Goal: Book appointment/travel/reservation

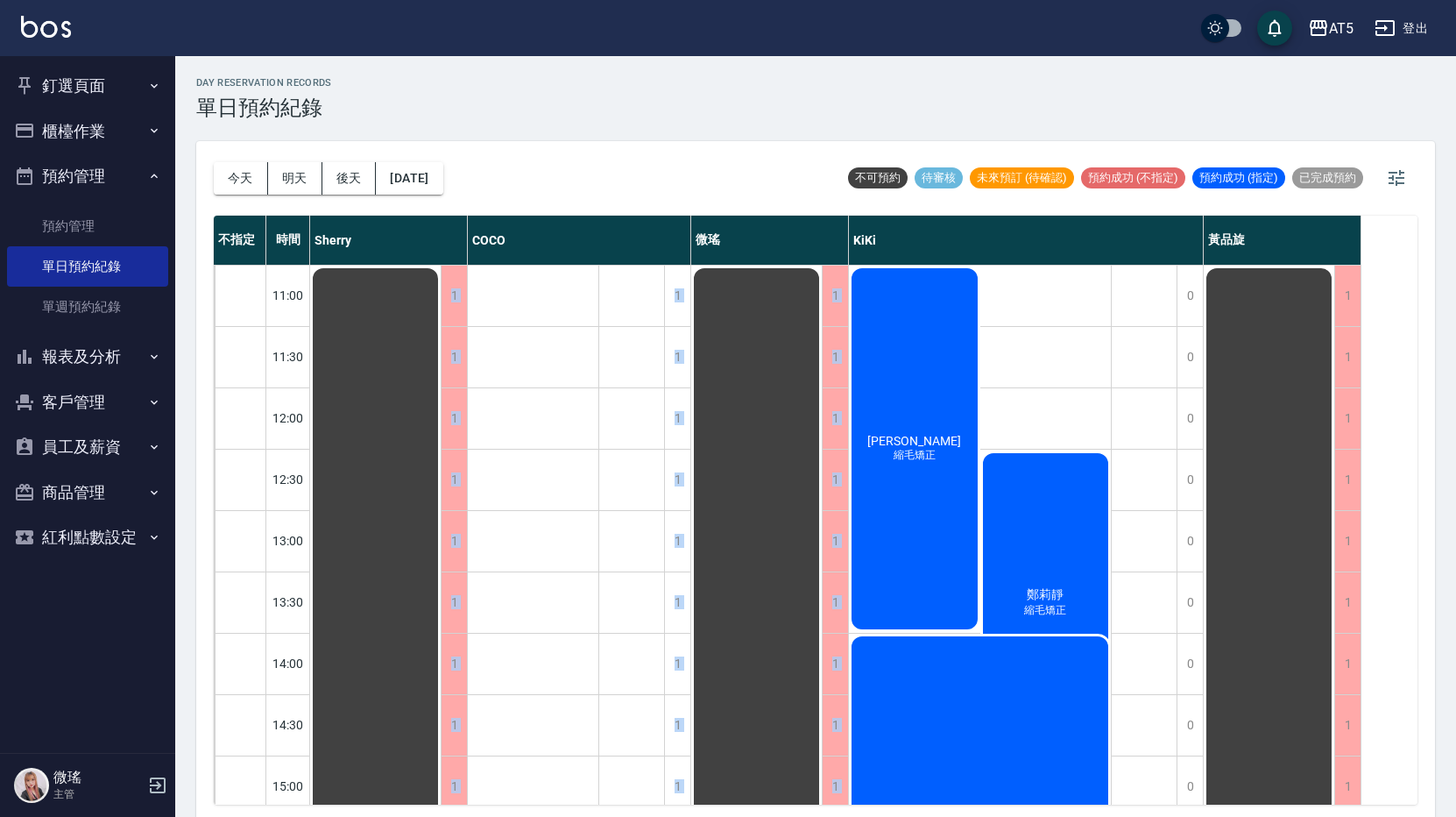
scroll to position [87, 0]
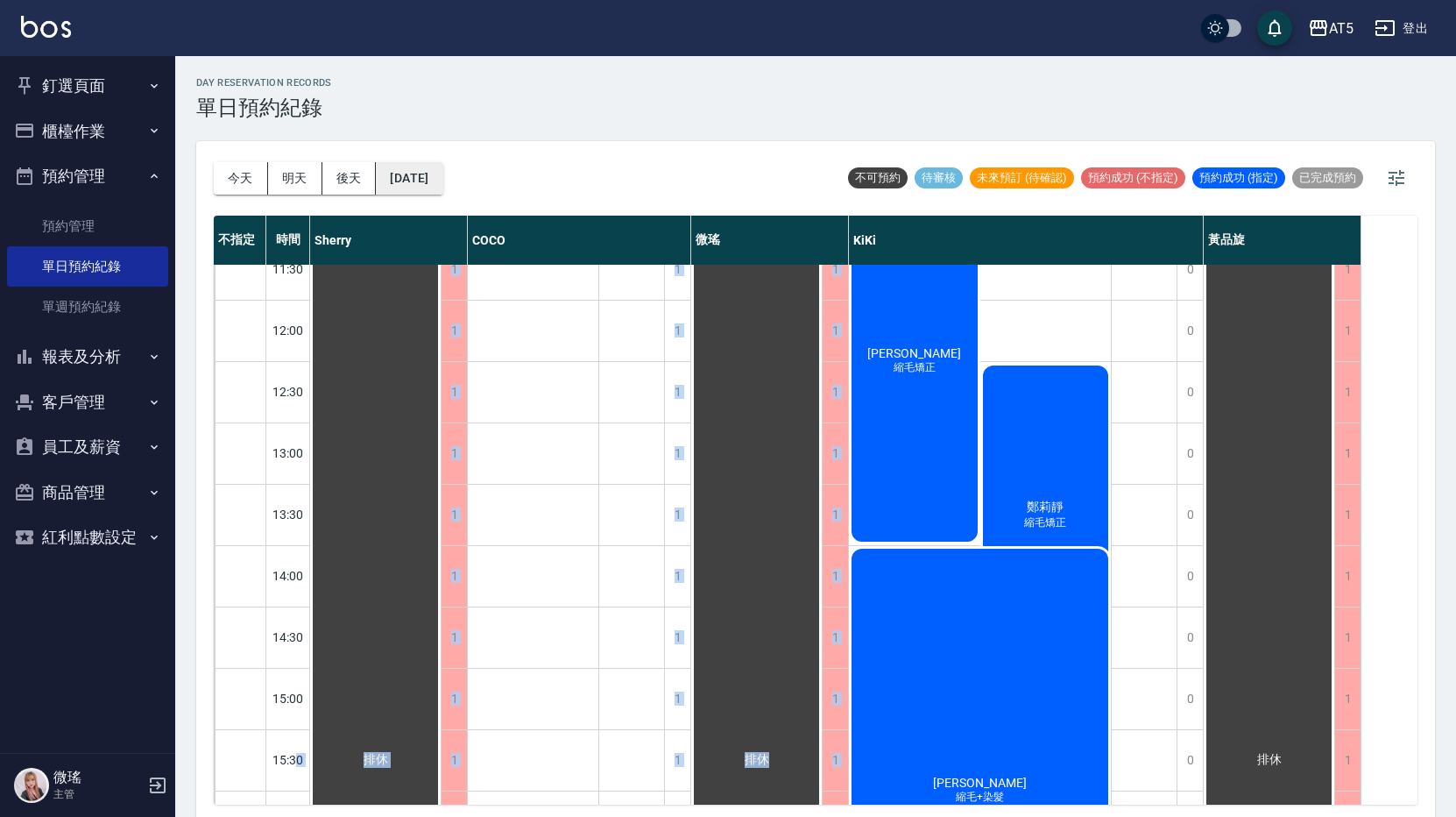
click at [442, 165] on button "[DATE]" at bounding box center [408, 178] width 67 height 33
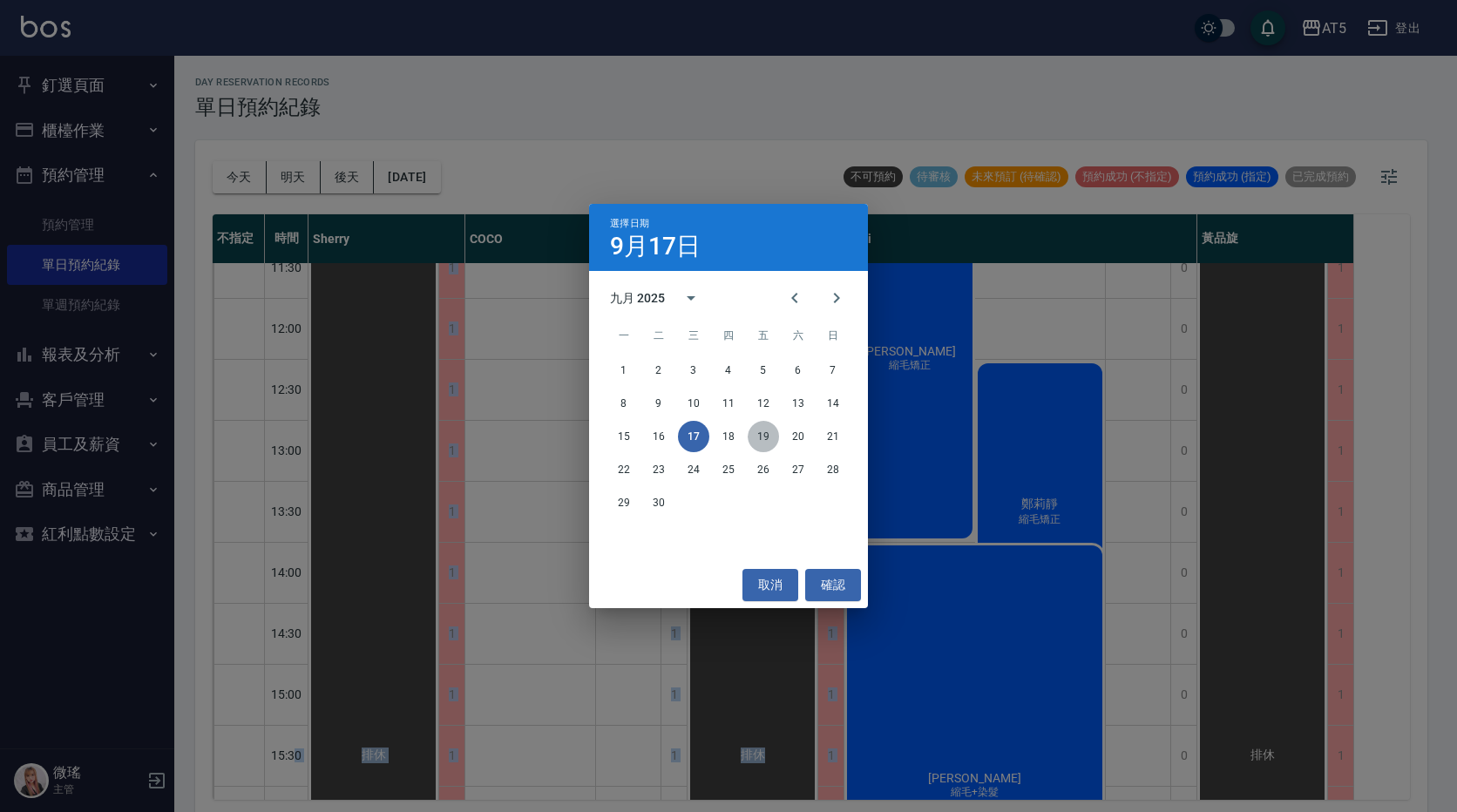
click at [761, 430] on button "19" at bounding box center [764, 437] width 32 height 32
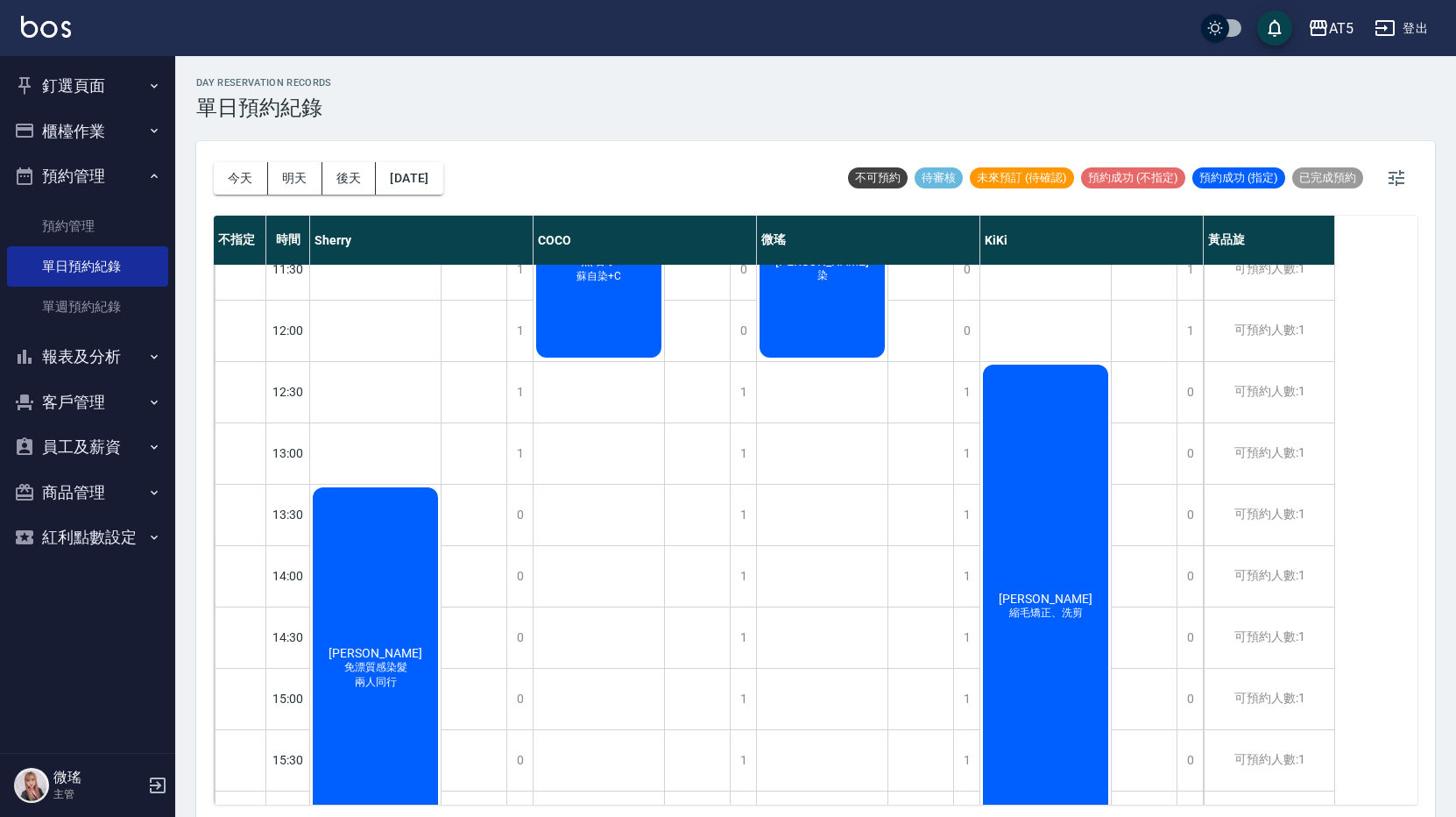
click at [690, 166] on div "[DATE] [DATE] [DATE] [DATE] 不可預約 待審核 未來預訂 (待確認) 預約成功 (不指定) 預約成功 (指定) 已完成預約" at bounding box center [816, 177] width 1203 height 74
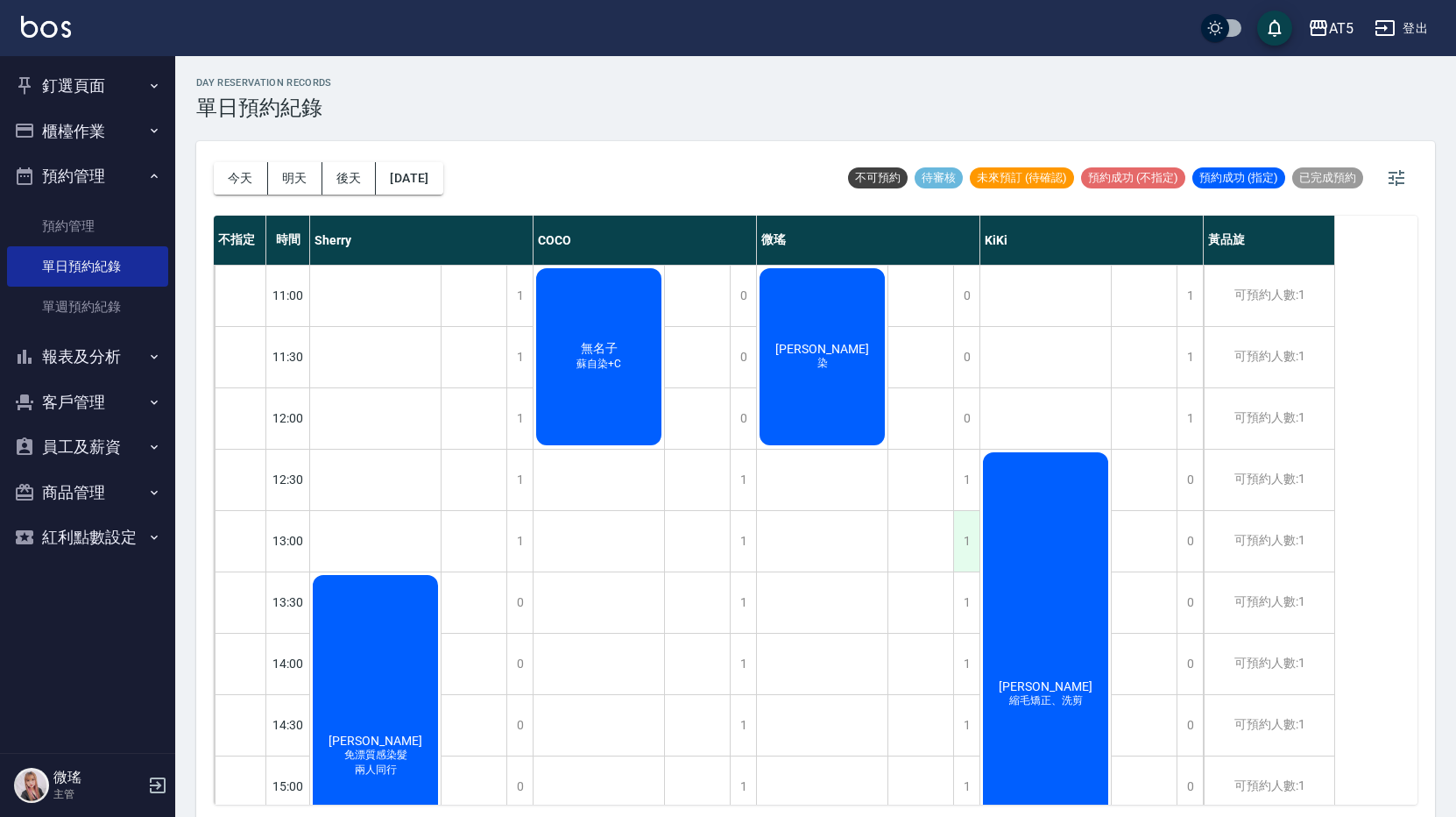
click at [971, 547] on div "1" at bounding box center [967, 541] width 26 height 60
drag, startPoint x: 971, startPoint y: 547, endPoint x: 976, endPoint y: 573, distance: 26.5
click at [976, 573] on div "1" at bounding box center [967, 603] width 26 height 60
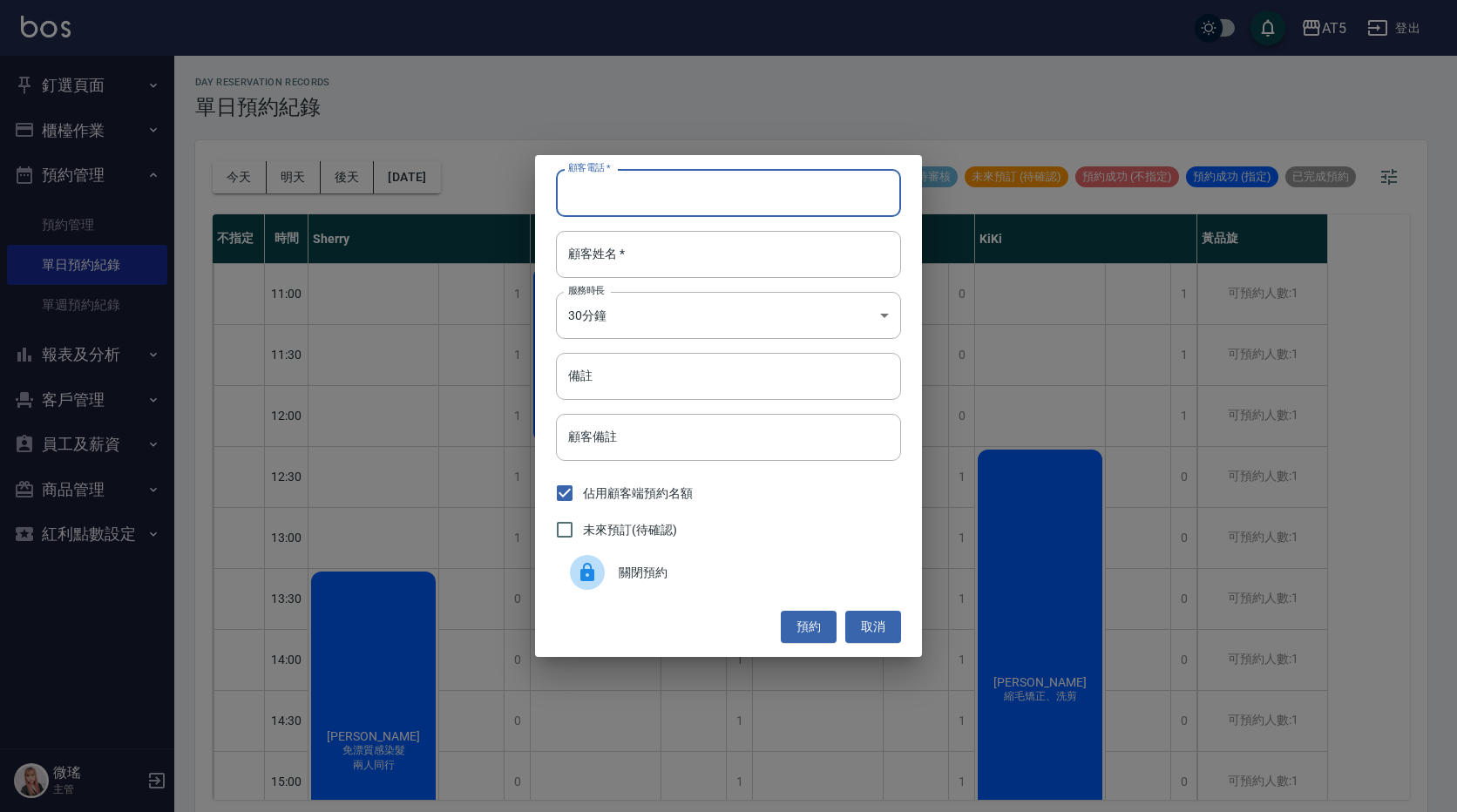
click at [620, 193] on input "顧客電話   *" at bounding box center [729, 192] width 345 height 47
type input "t"
click at [630, 203] on input "[PERSON_NAME]小姐" at bounding box center [729, 192] width 345 height 47
type input "陳"
click at [859, 630] on button "取消" at bounding box center [873, 626] width 56 height 33
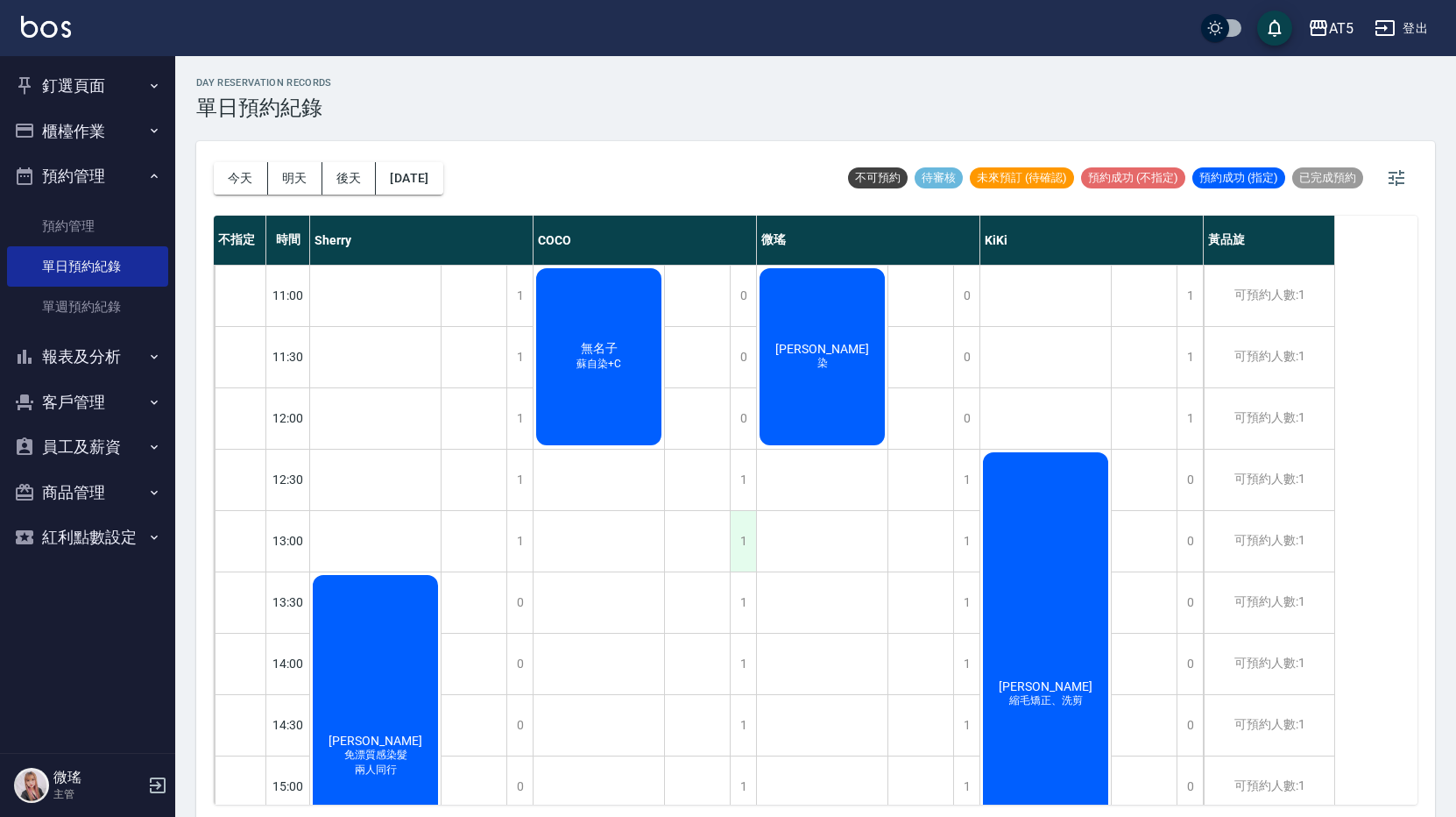
click at [743, 554] on div "1" at bounding box center [743, 541] width 26 height 60
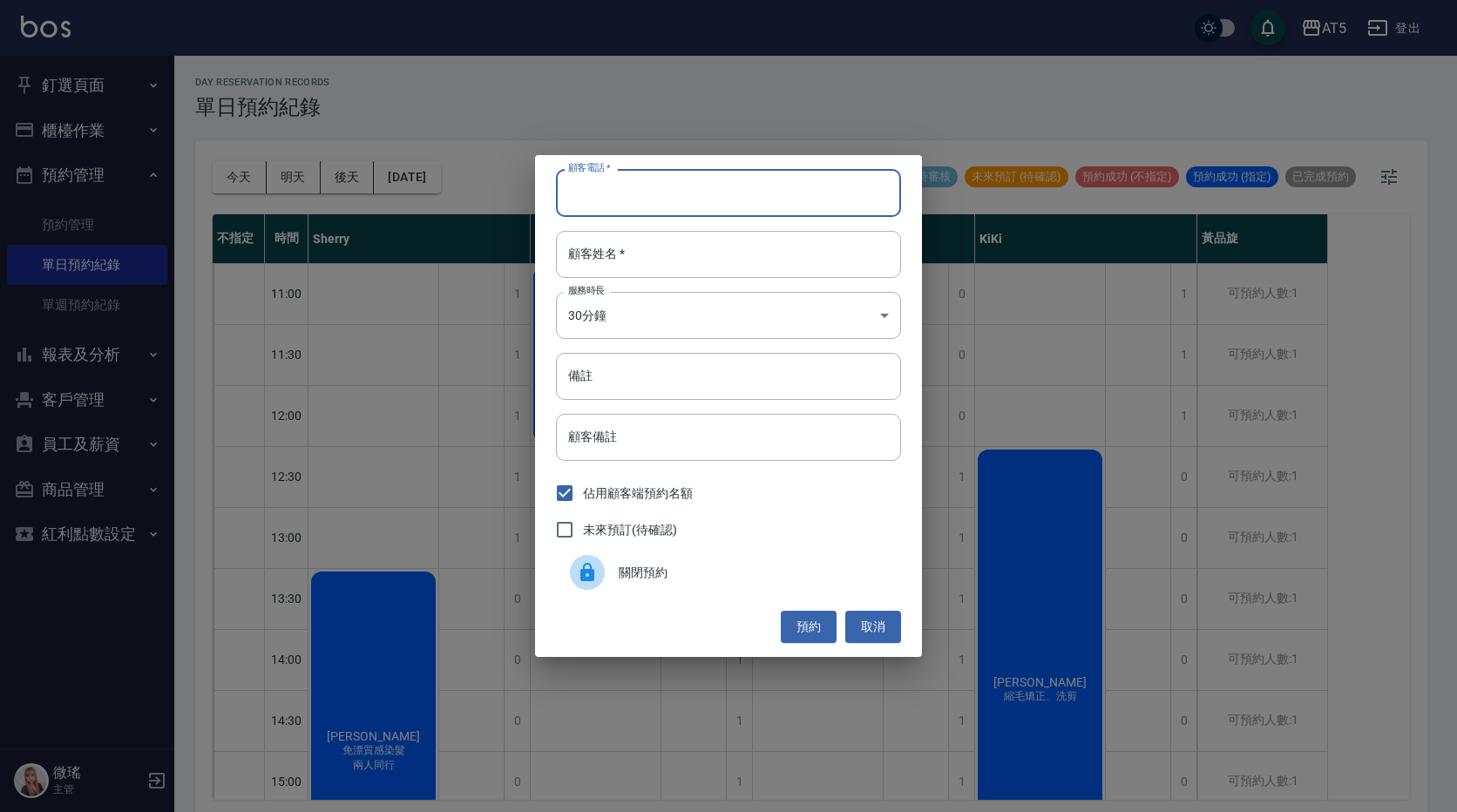
click at [658, 197] on input "顧客電話   *" at bounding box center [729, 192] width 345 height 47
type input "0976594789"
click at [722, 245] on input "顧客姓名   *" at bounding box center [729, 254] width 345 height 47
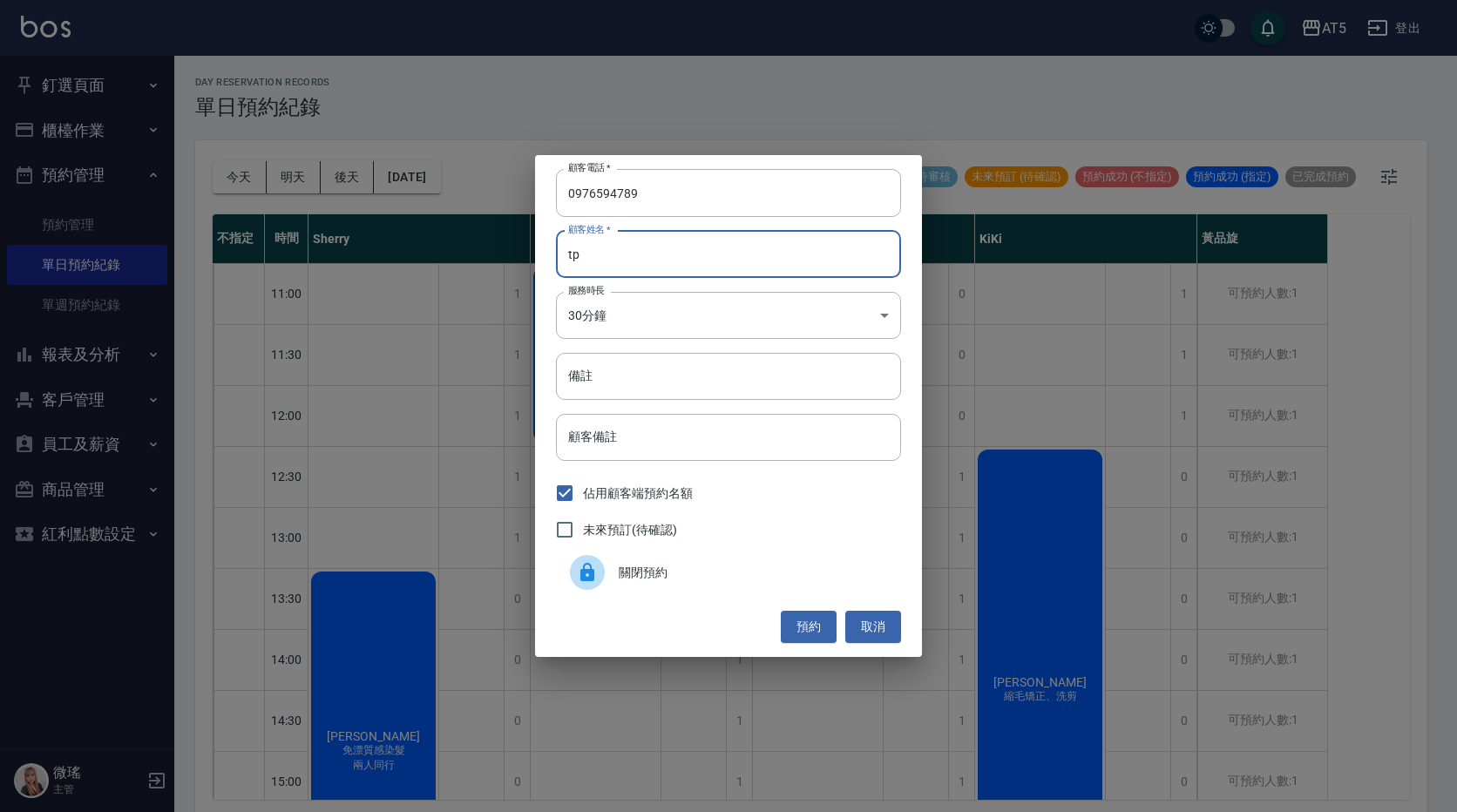
type input "t"
type input "[PERSON_NAME]"
click at [665, 313] on body "AT5 登出 釘選頁面 打帳單 店家日報表 設計師日報表 設計師業績月報表 櫃檯作業 打帳單 帳單列表 現金收支登錄 高階收支登錄 材料自購登錄 每日結帳 排…" at bounding box center [728, 409] width 1457 height 818
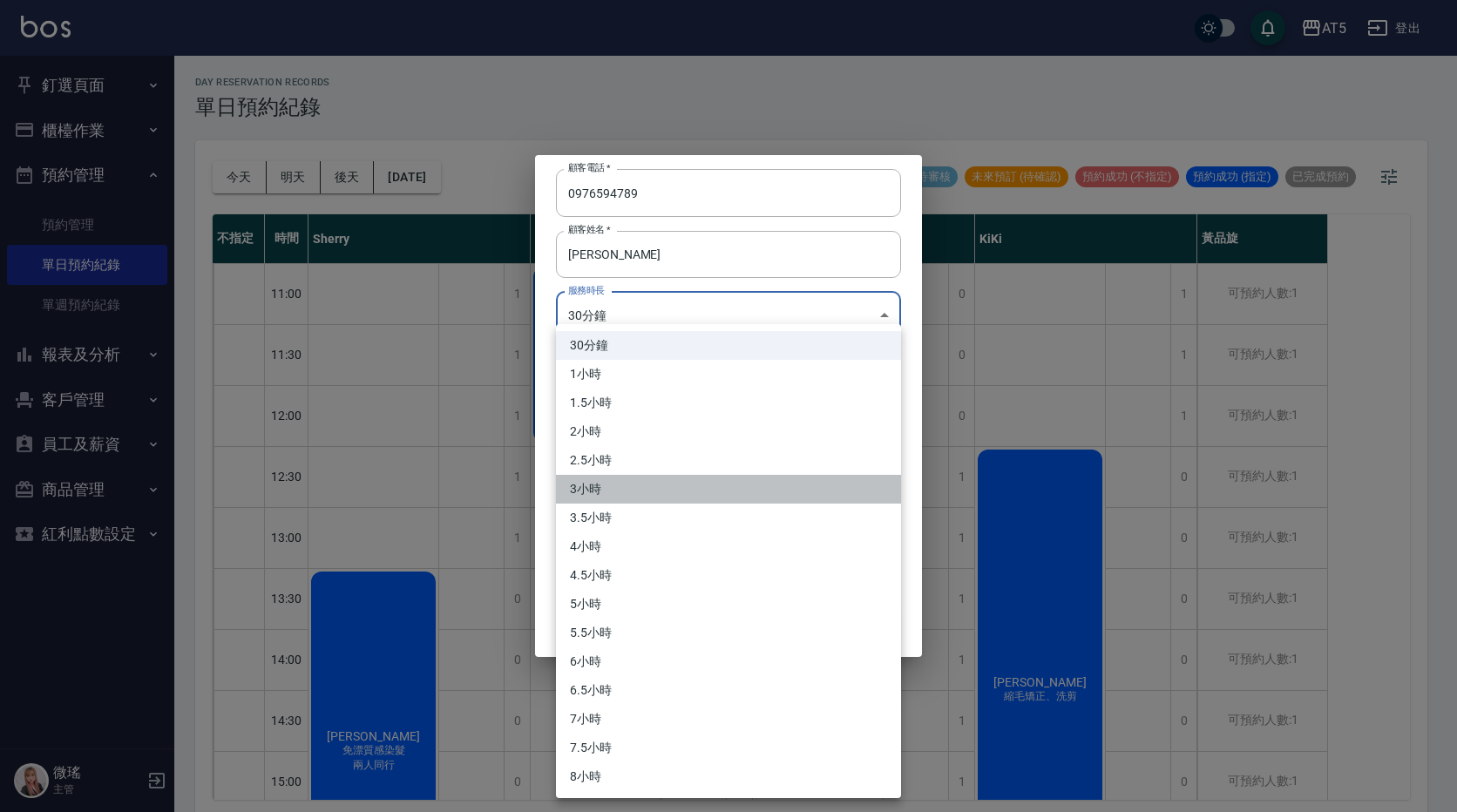
click at [628, 482] on li "3小時" at bounding box center [729, 489] width 345 height 29
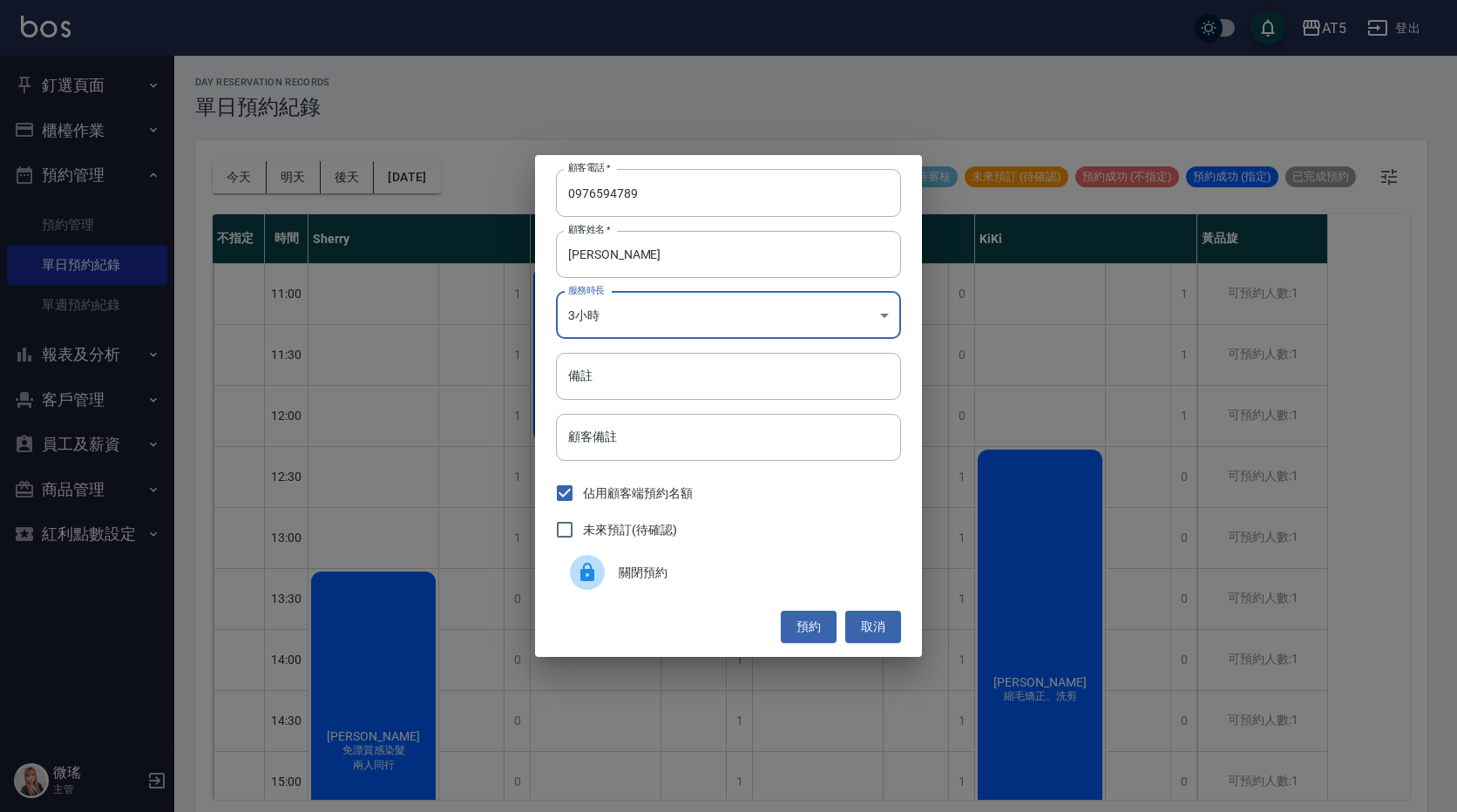
click at [592, 327] on body "AT5 登出 釘選頁面 打帳單 店家日報表 設計師日報表 設計師業績月報表 櫃檯作業 打帳單 帳單列表 現金收支登錄 高階收支登錄 材料自購登錄 每日結帳 排…" at bounding box center [728, 409] width 1457 height 818
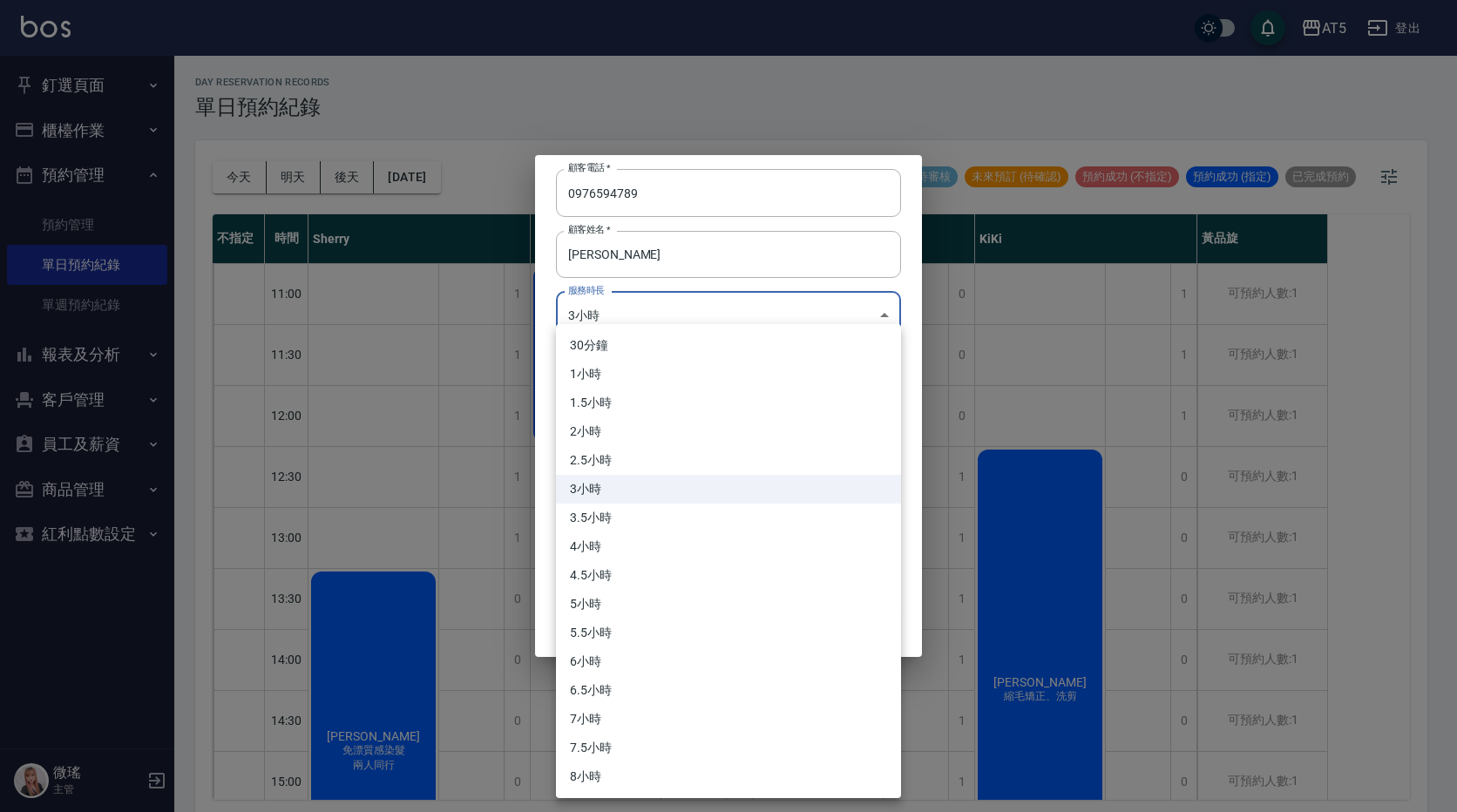
click at [626, 516] on li "3.5小時" at bounding box center [729, 518] width 345 height 29
type input "7"
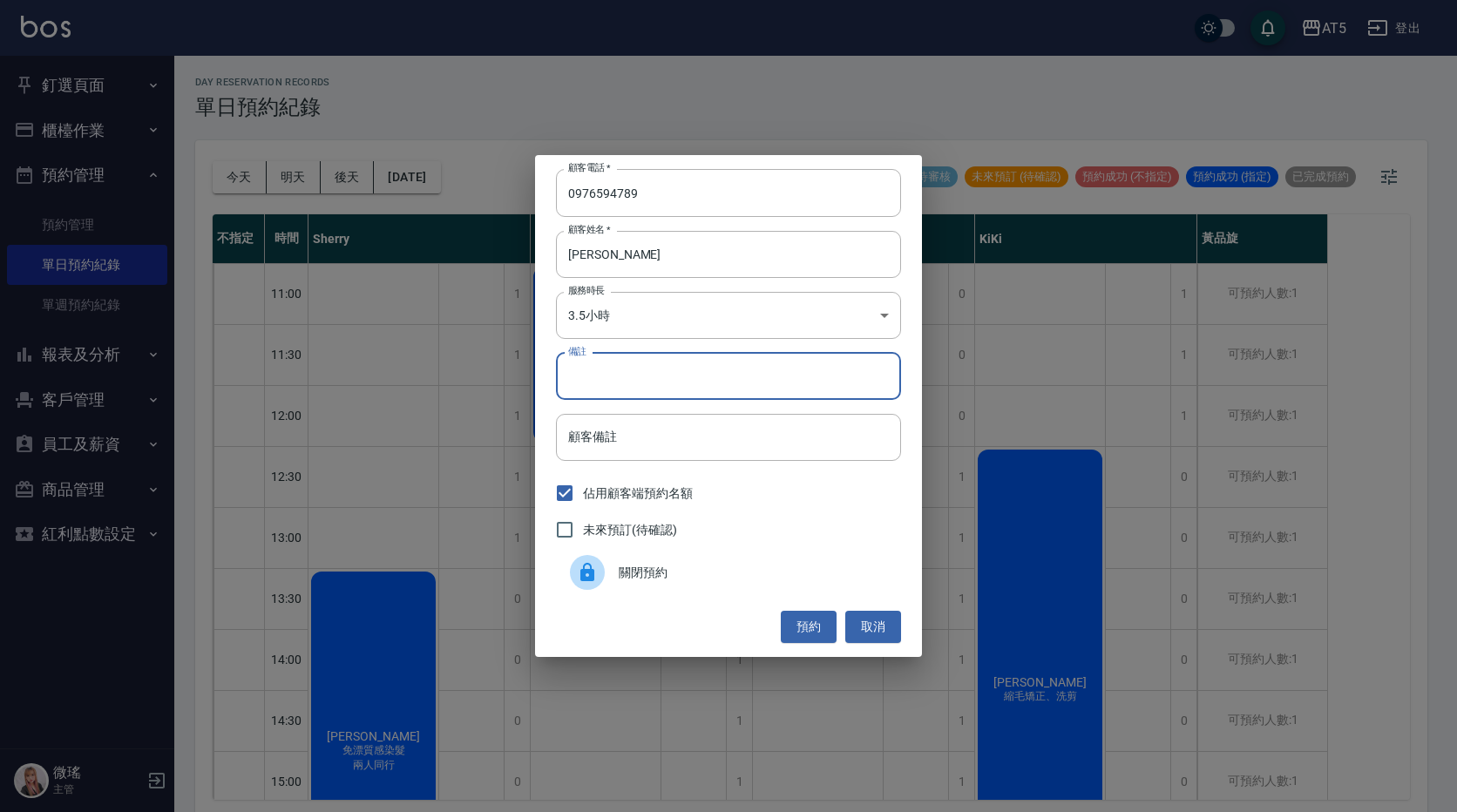
click at [631, 375] on input "備註" at bounding box center [729, 376] width 345 height 47
type input "縮毛矯正"
click at [818, 622] on button "預約" at bounding box center [808, 626] width 56 height 33
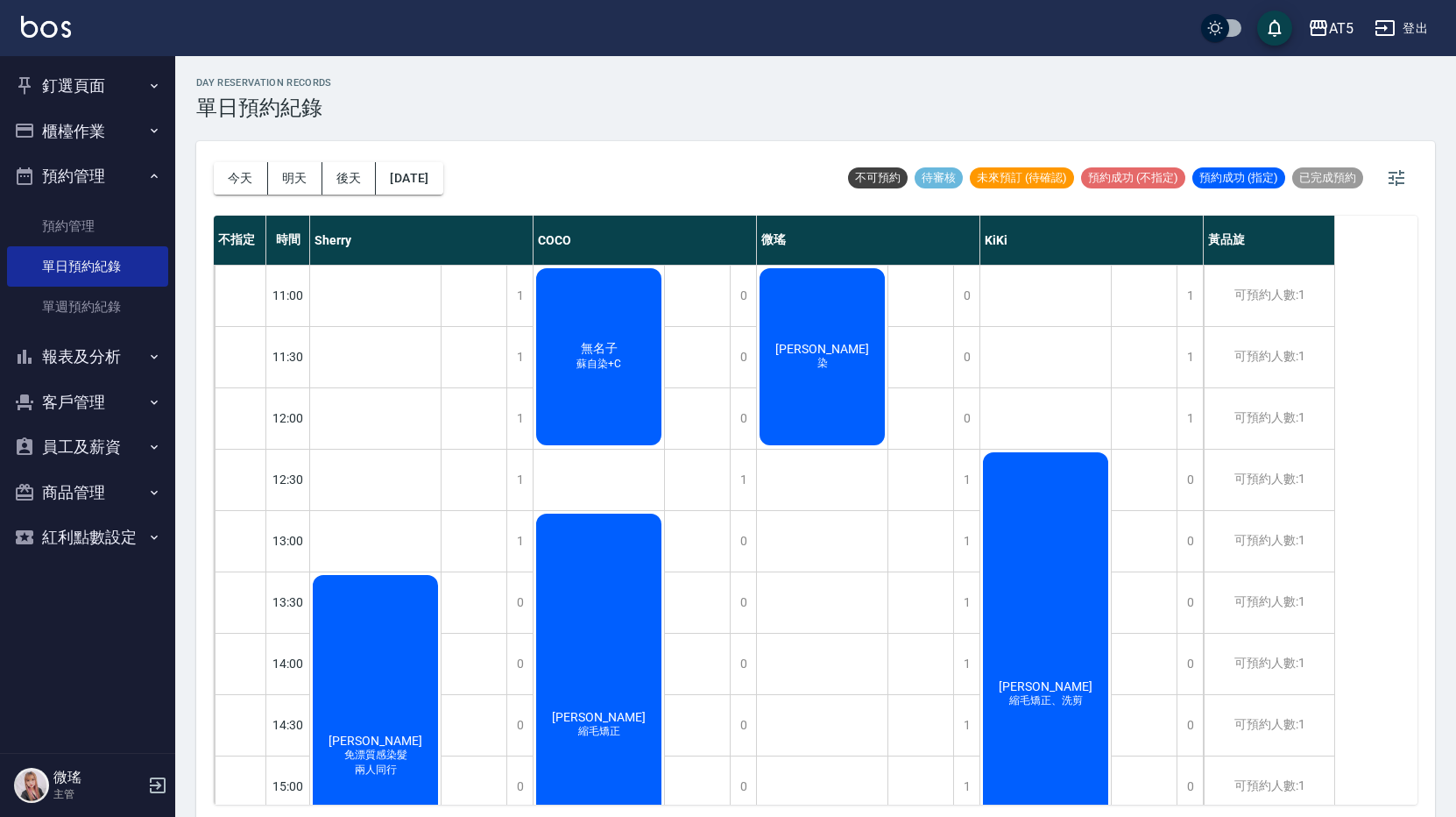
scroll to position [263, 0]
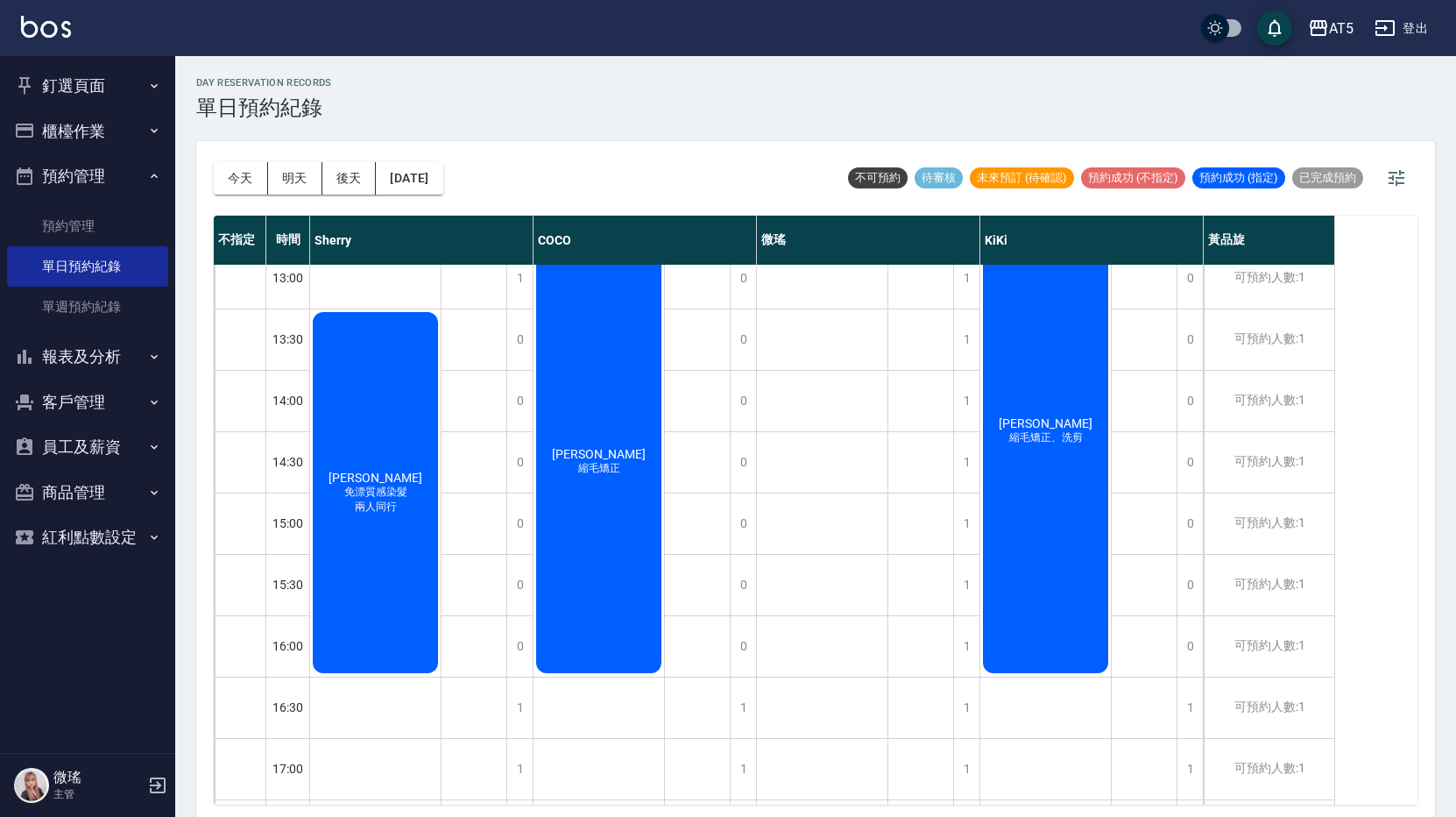
click at [83, 91] on button "釘選頁面" at bounding box center [87, 85] width 161 height 46
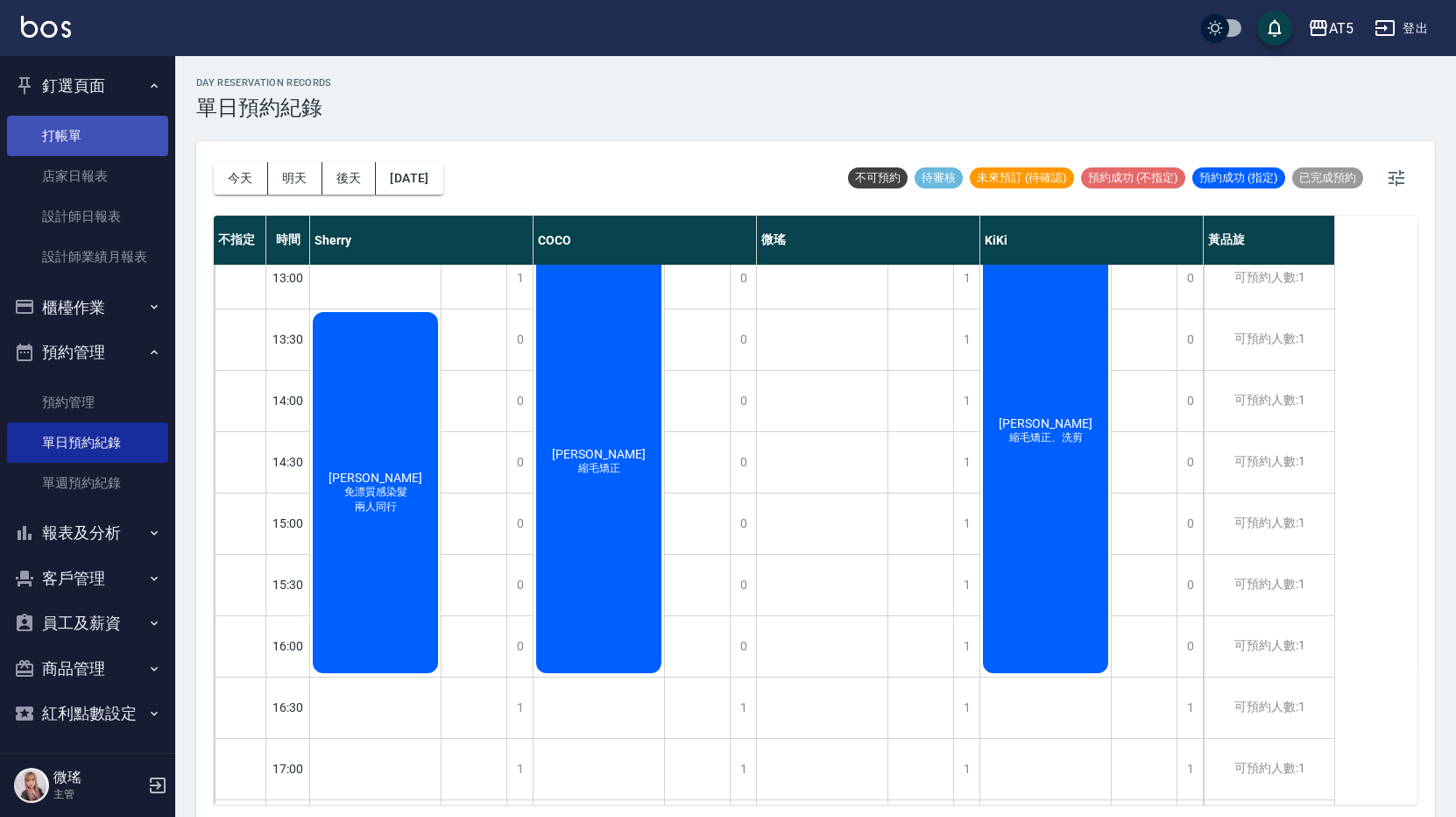
click at [101, 131] on link "打帳單" at bounding box center [87, 135] width 161 height 40
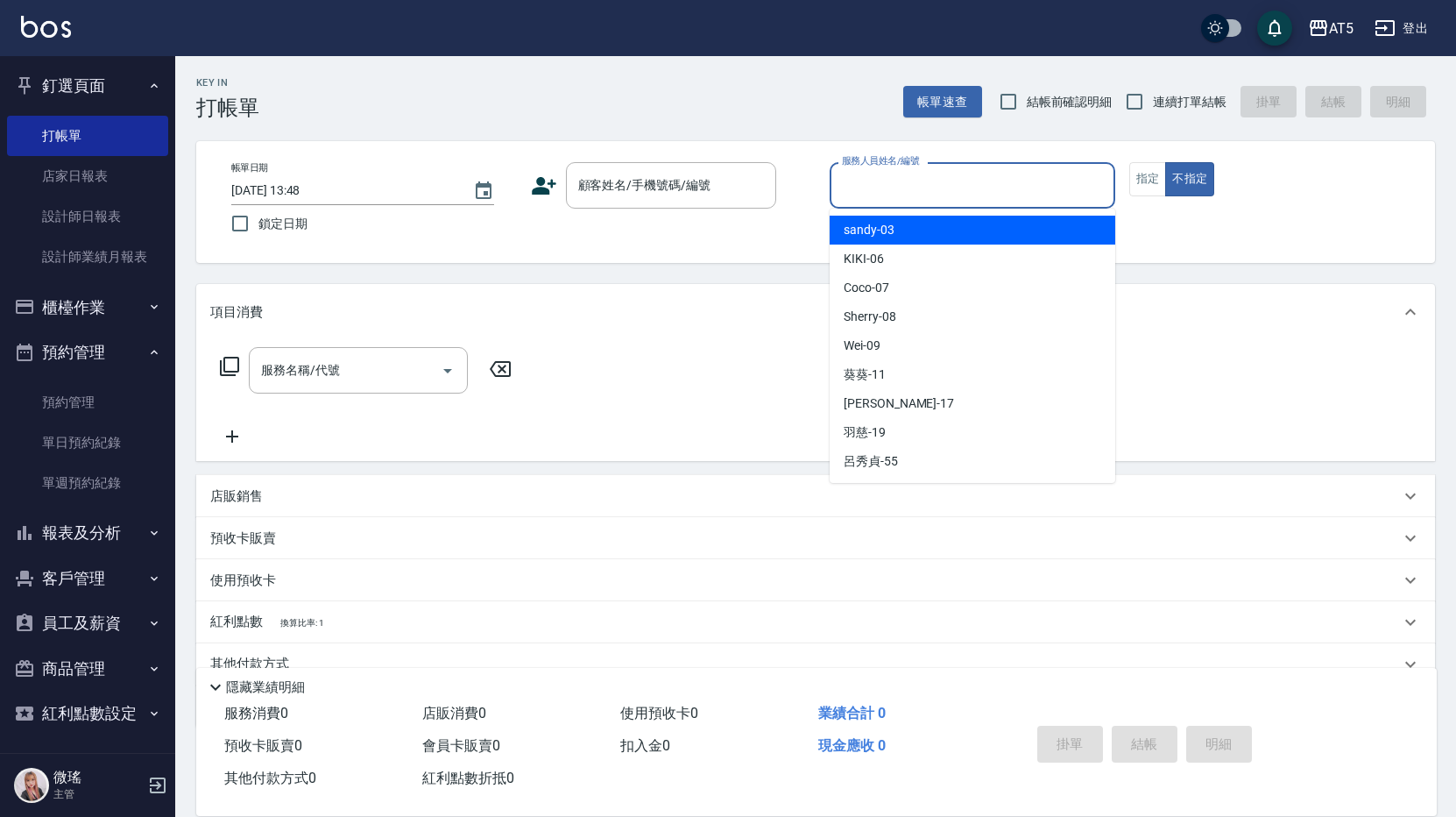
click at [955, 180] on input "服務人員姓名/編號" at bounding box center [972, 185] width 269 height 31
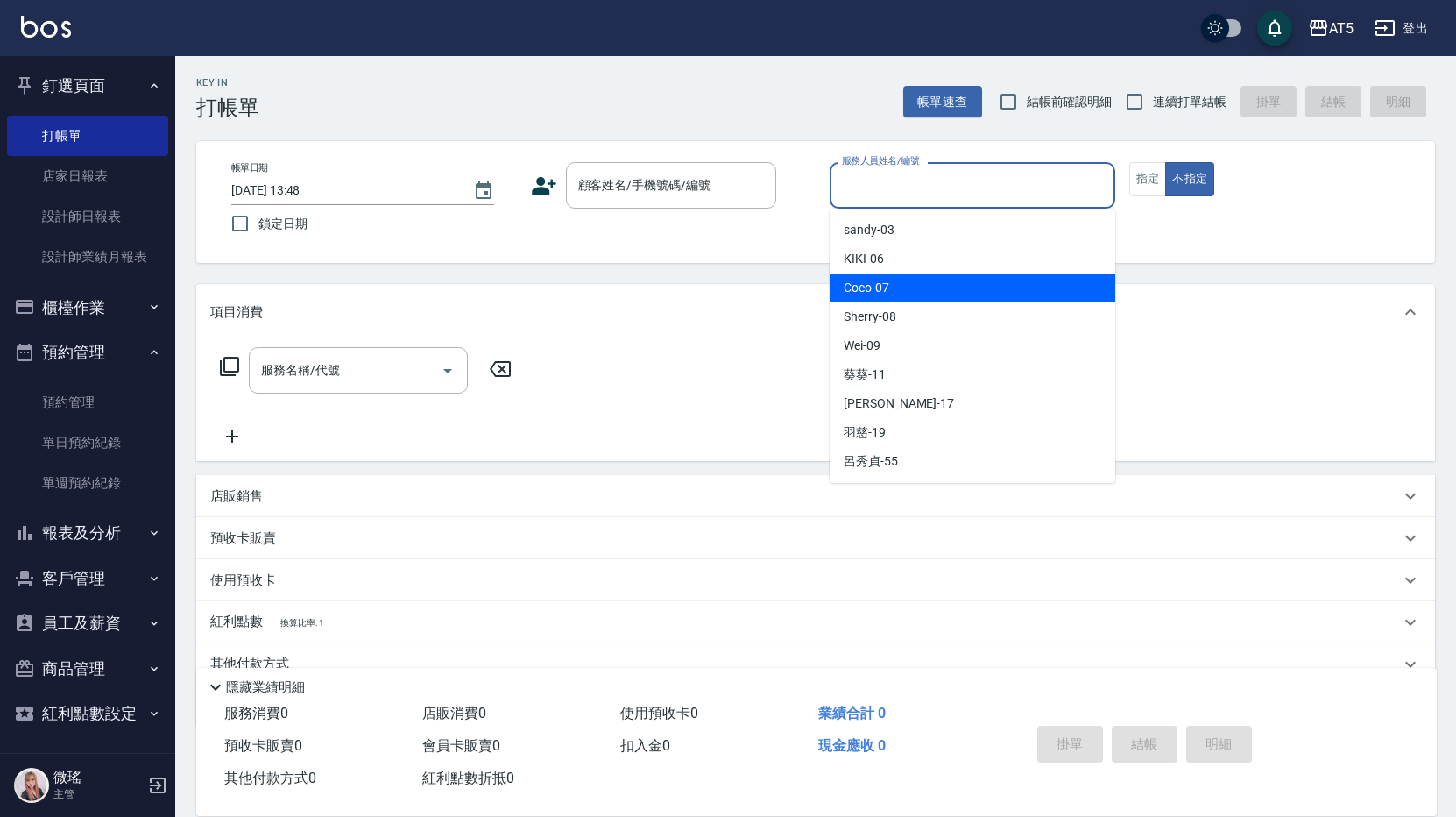
click at [945, 288] on div "Coco -07" at bounding box center [973, 287] width 285 height 29
type input "Coco-07"
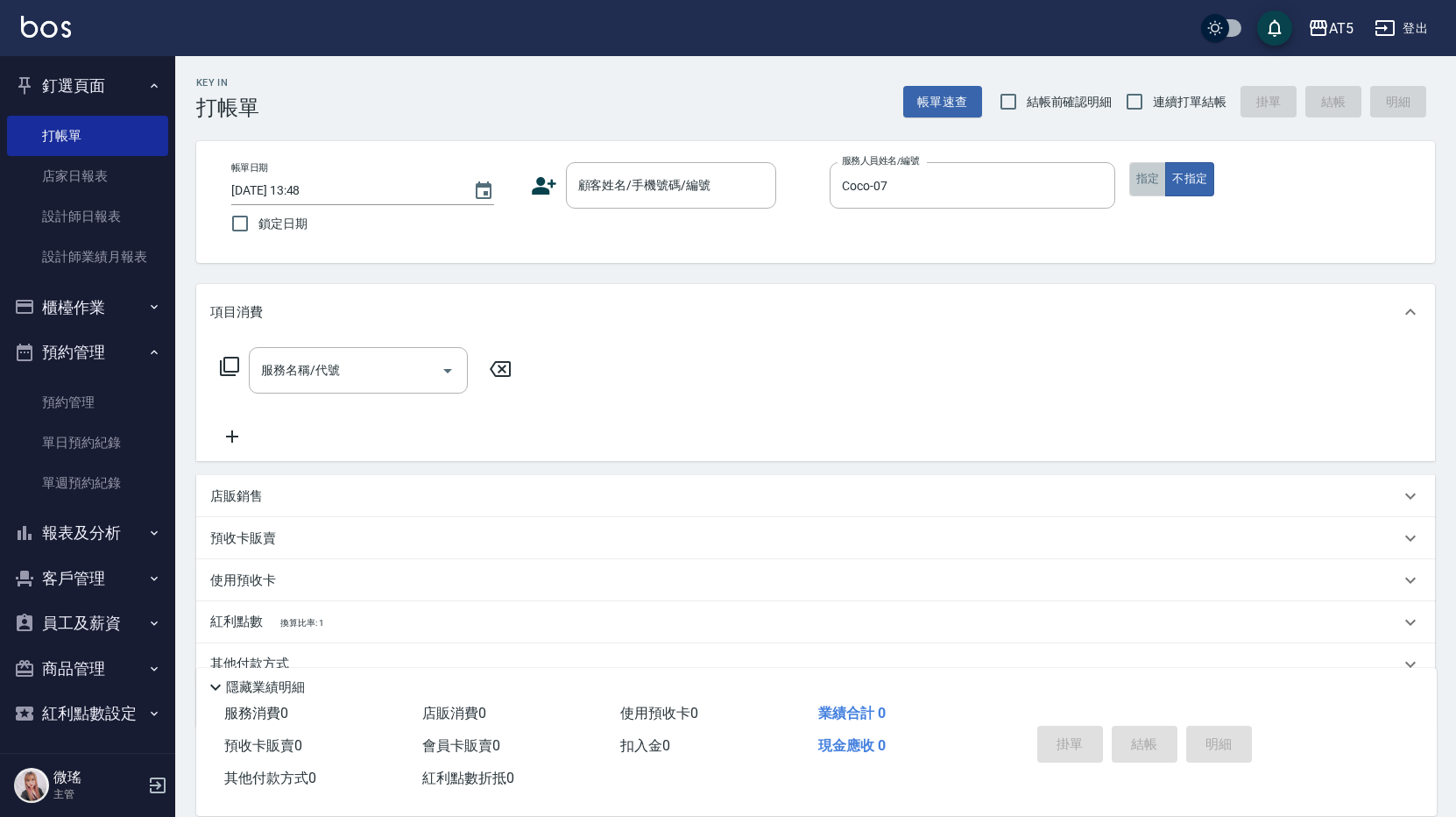
click at [1155, 194] on button "指定" at bounding box center [1148, 179] width 38 height 34
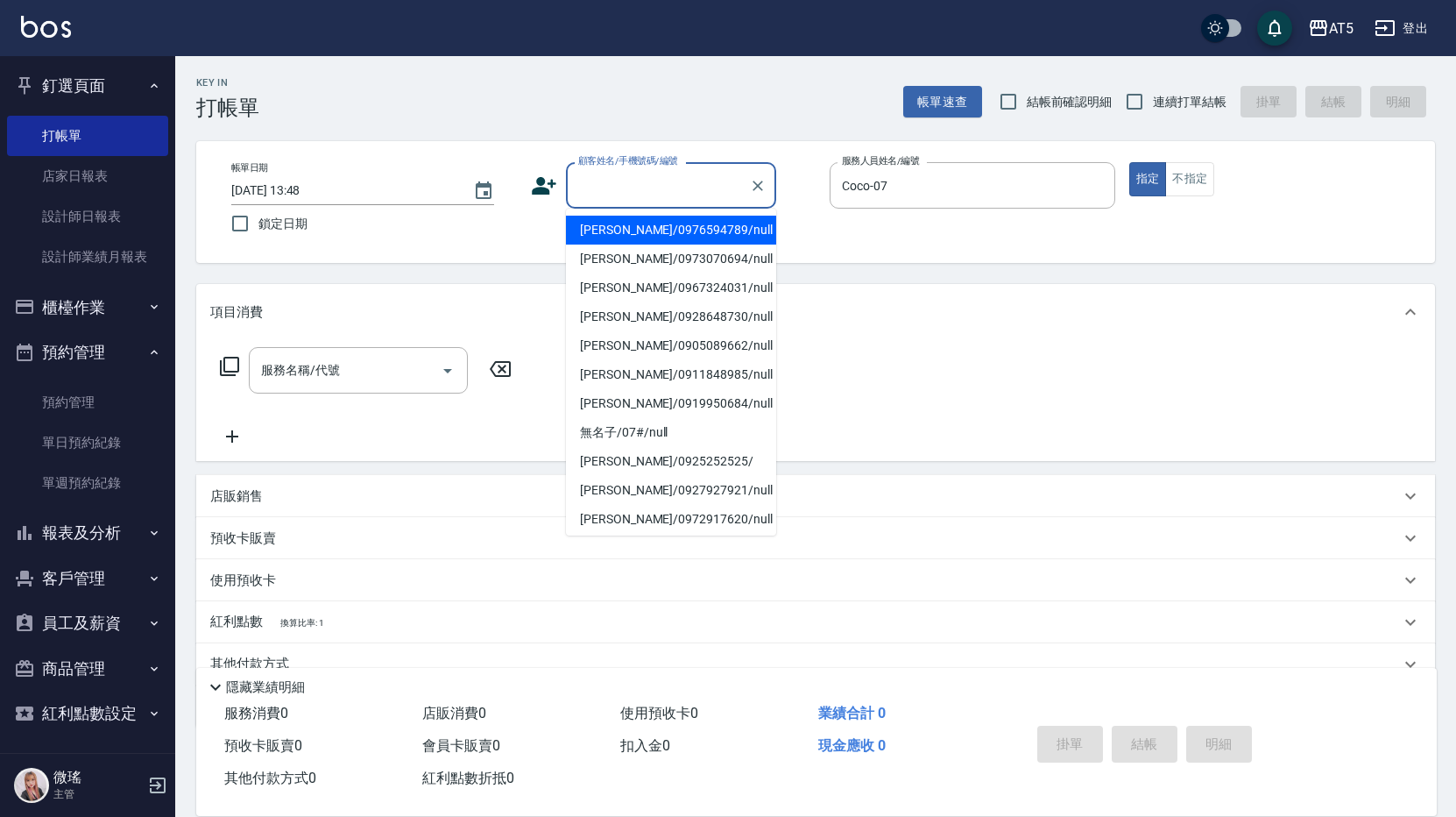
click at [651, 189] on input "顧客姓名/手機號碼/編號" at bounding box center [657, 185] width 168 height 31
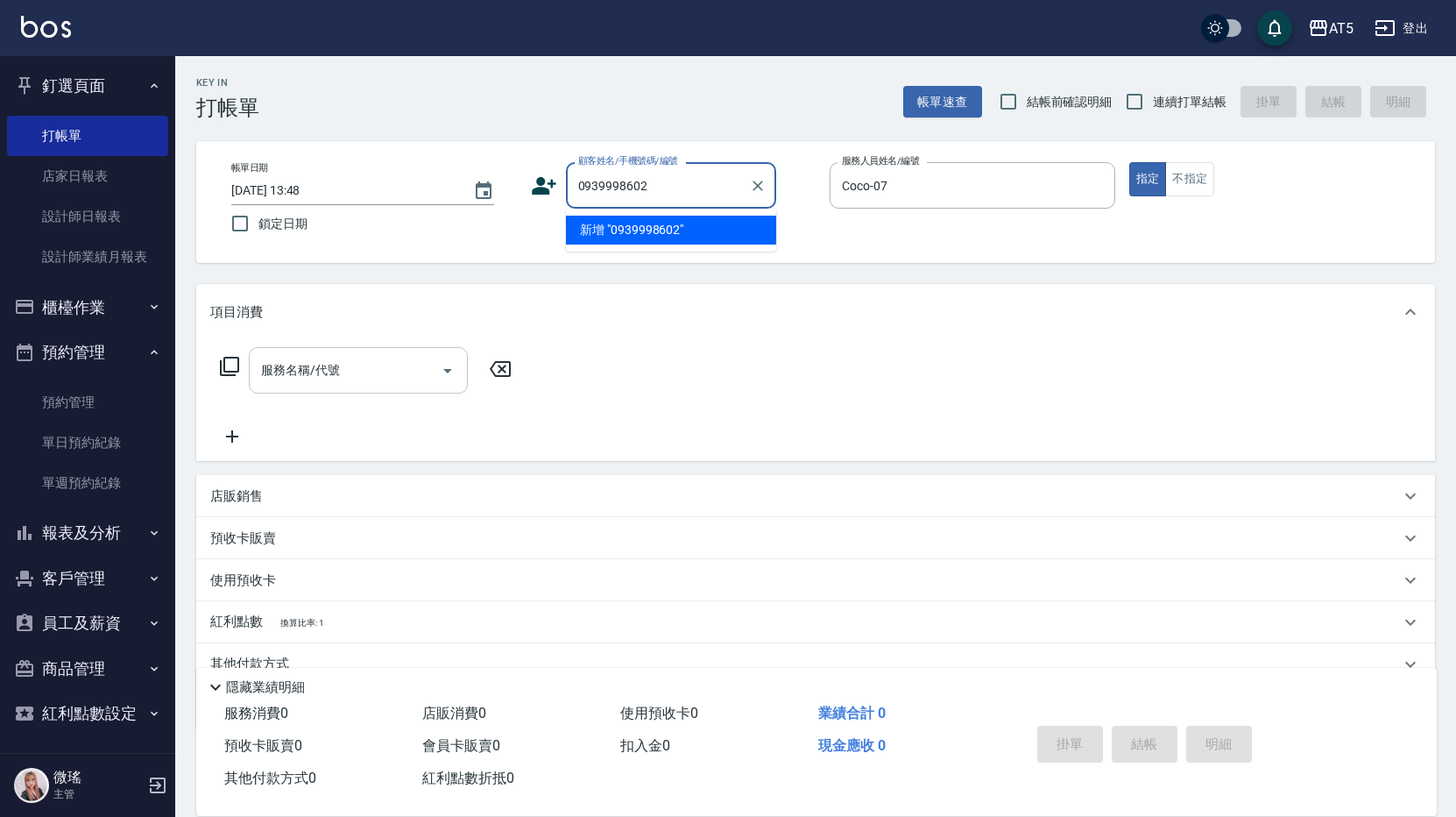
type input "0939998602"
click at [321, 378] on div "服務名稱/代號 服務名稱/代號" at bounding box center [358, 370] width 219 height 46
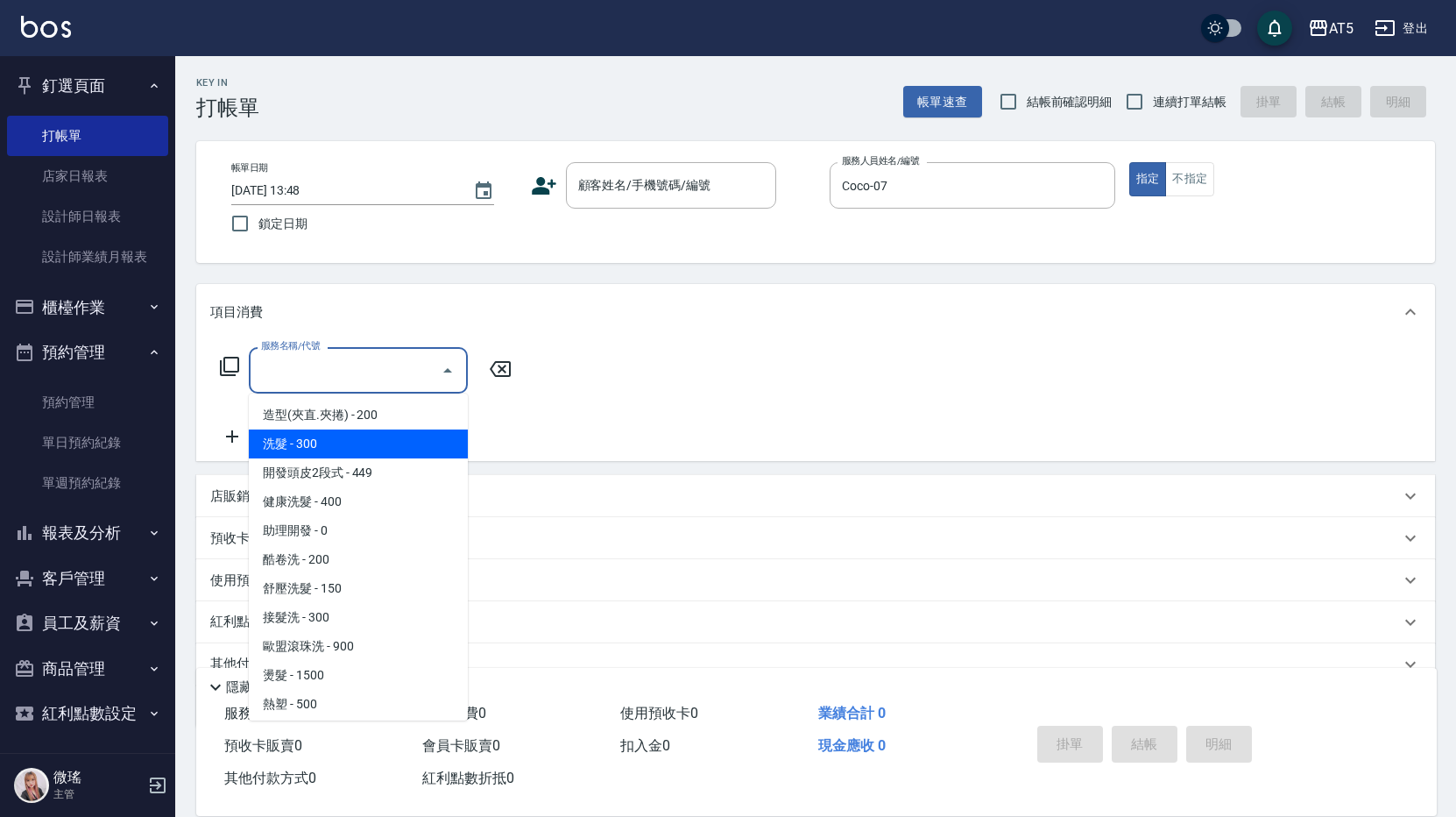
click at [299, 446] on span "洗髮 - 300" at bounding box center [358, 443] width 219 height 29
type input "洗髮(201)"
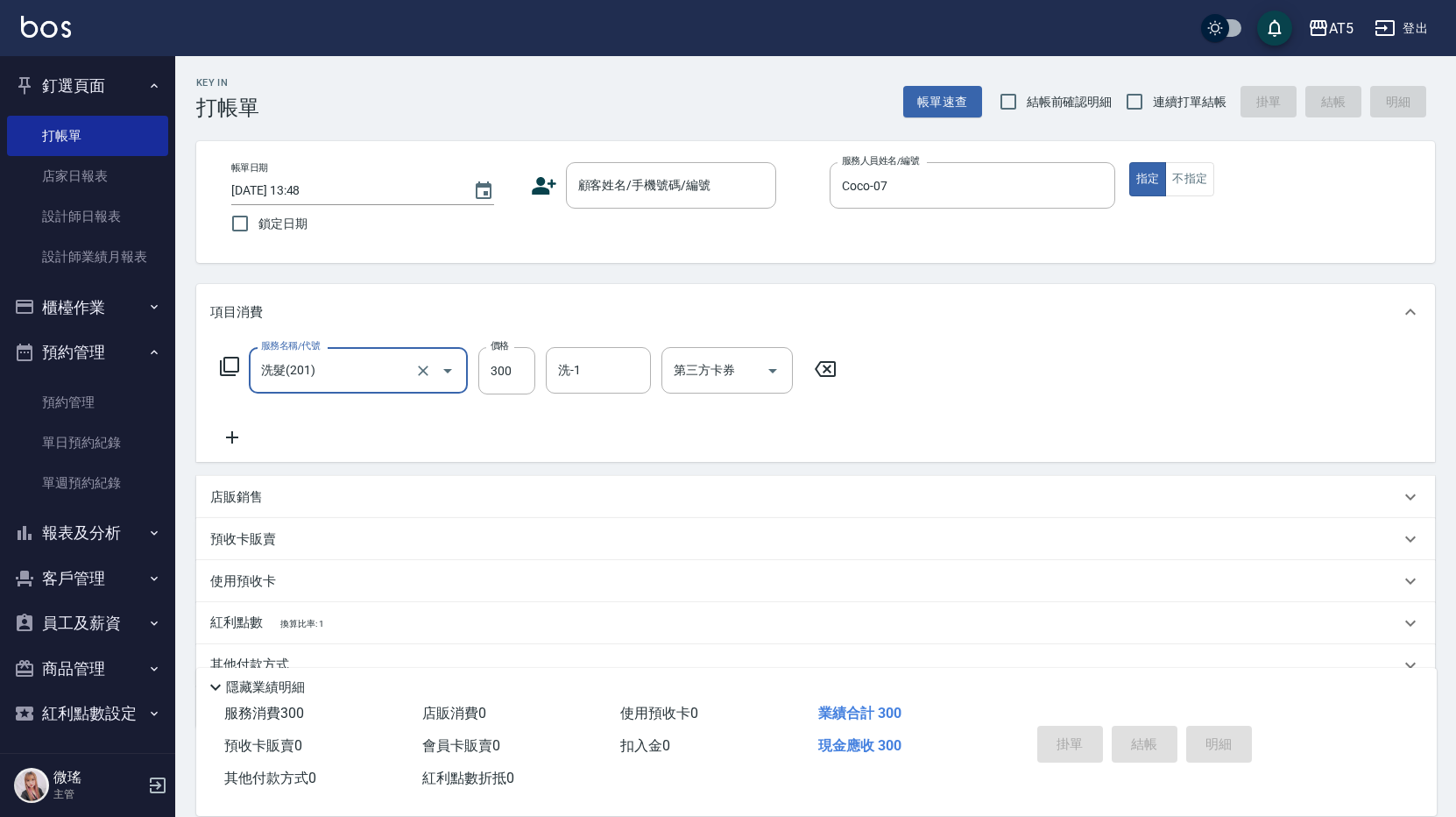
click at [228, 363] on icon at bounding box center [229, 366] width 21 height 21
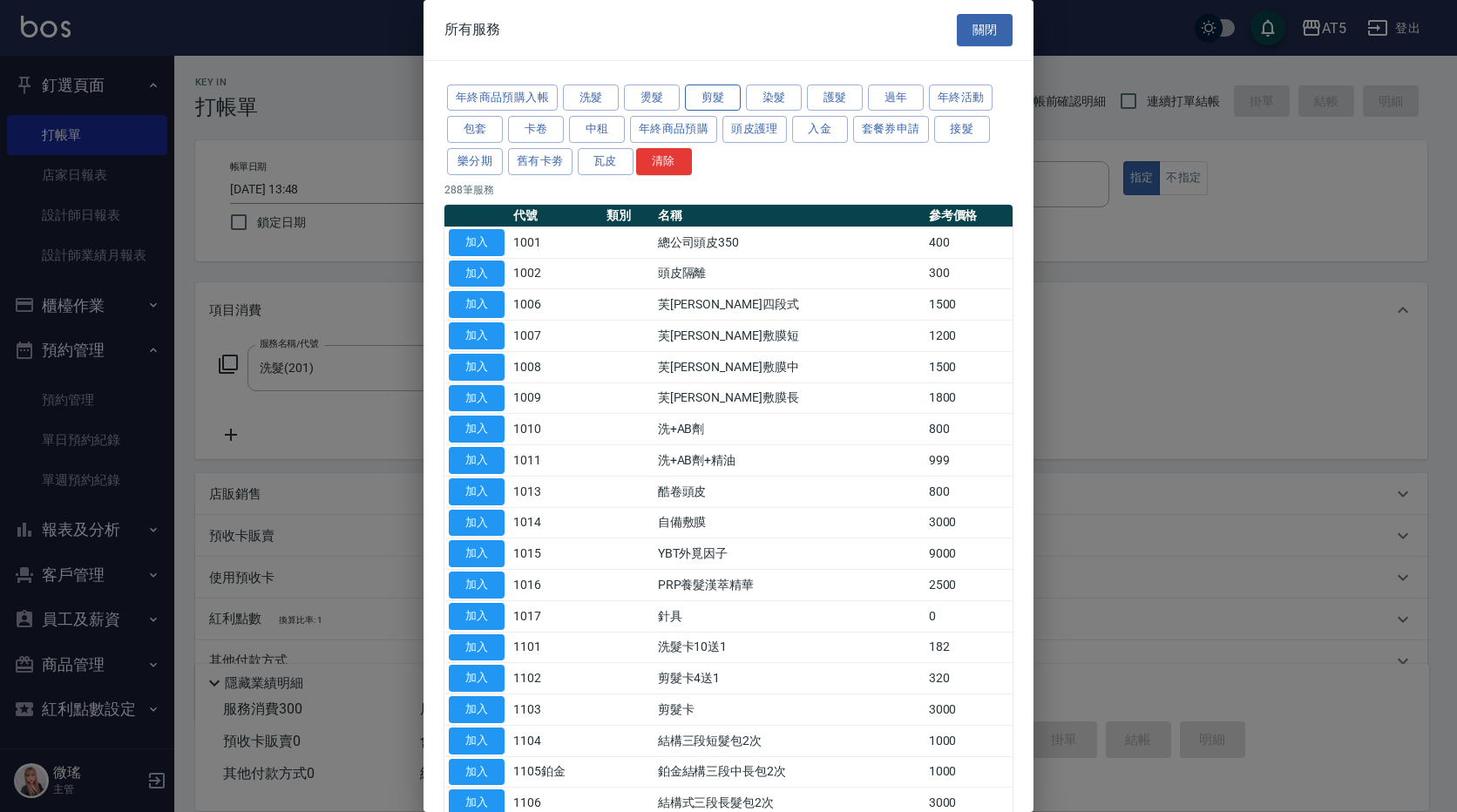
click at [706, 98] on button "剪髮" at bounding box center [713, 98] width 56 height 27
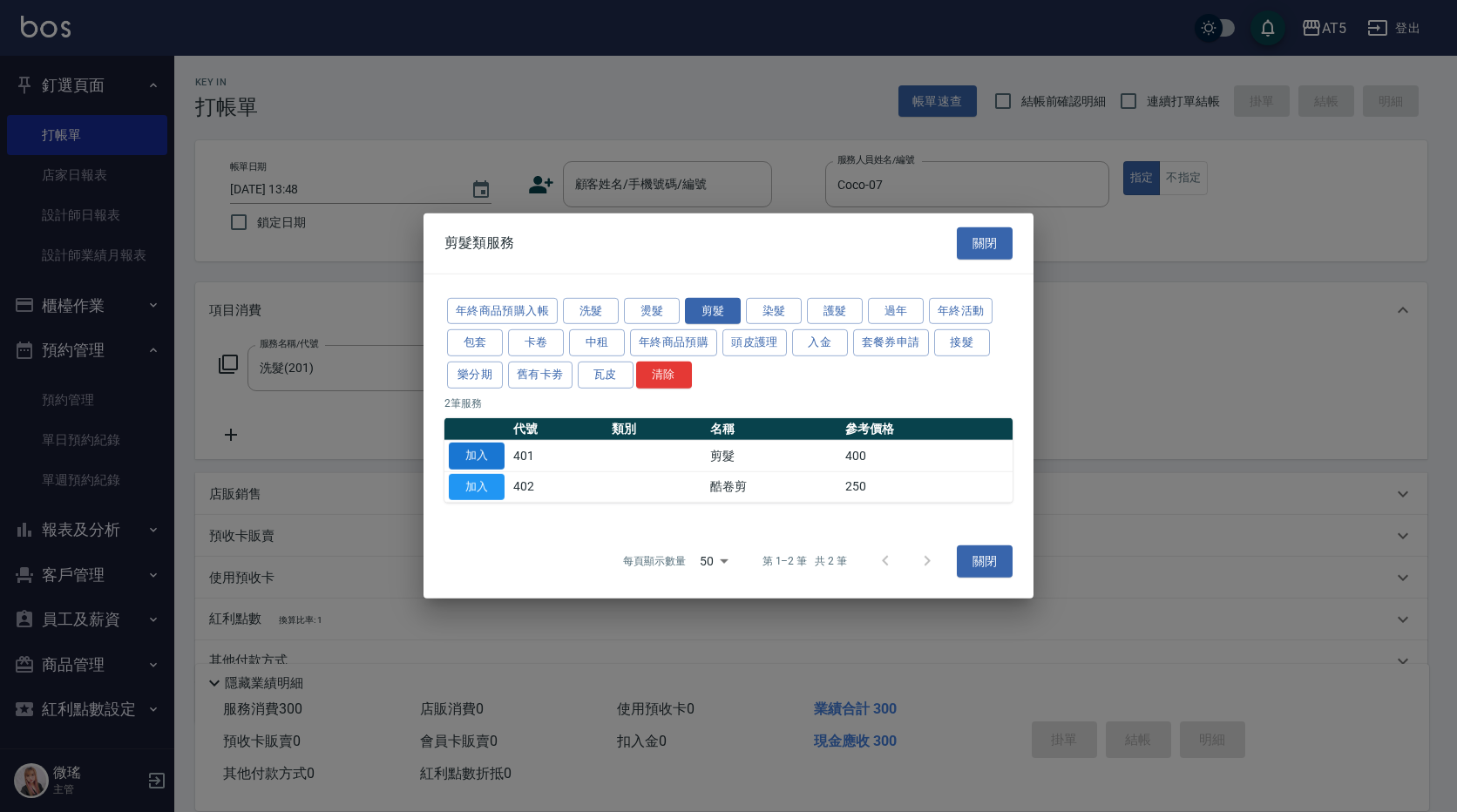
click at [487, 465] on button "加入" at bounding box center [477, 455] width 56 height 27
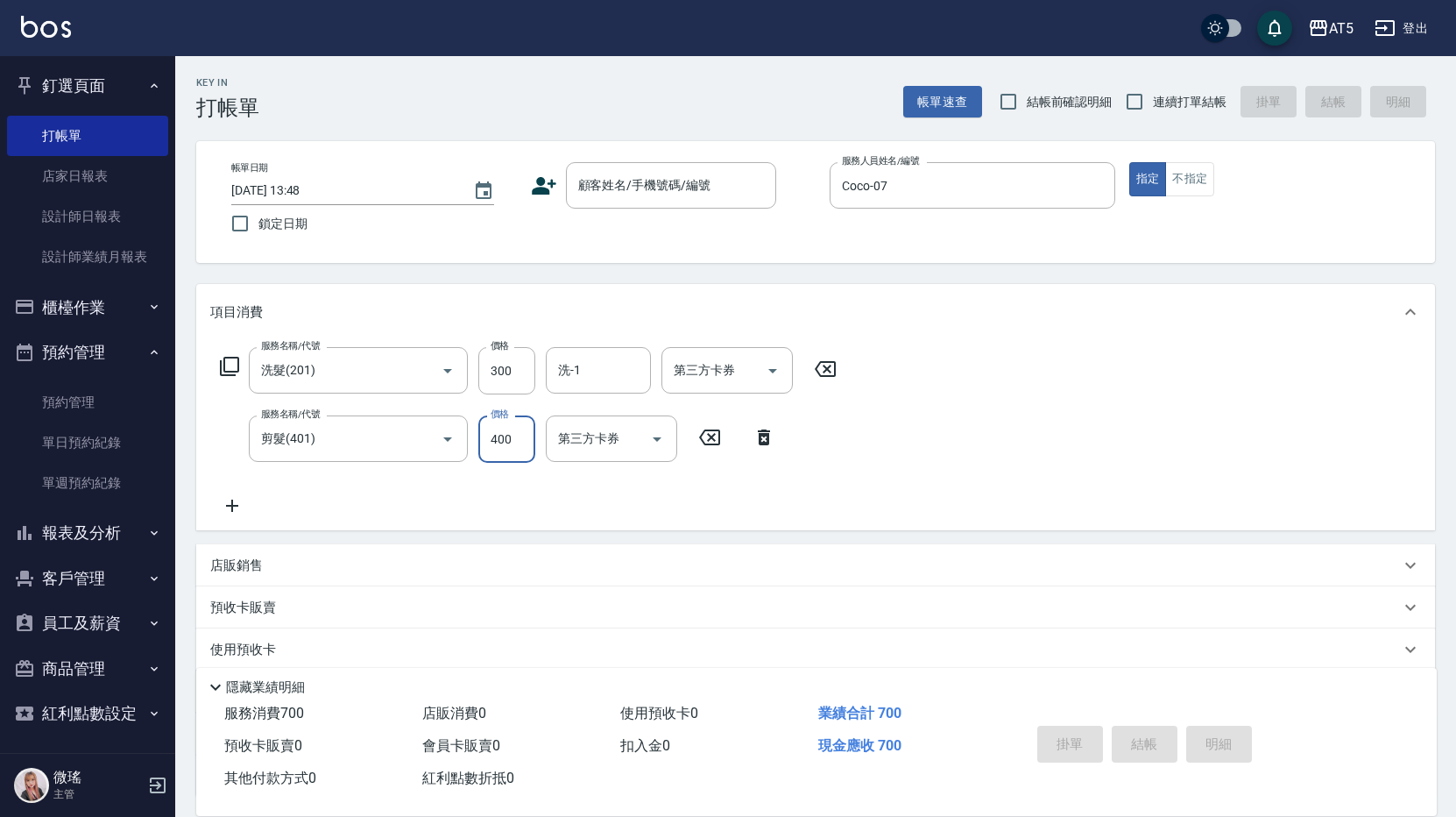
click at [514, 445] on input "400" at bounding box center [507, 439] width 57 height 47
type input "30"
type input "40"
type input "70"
type input "400"
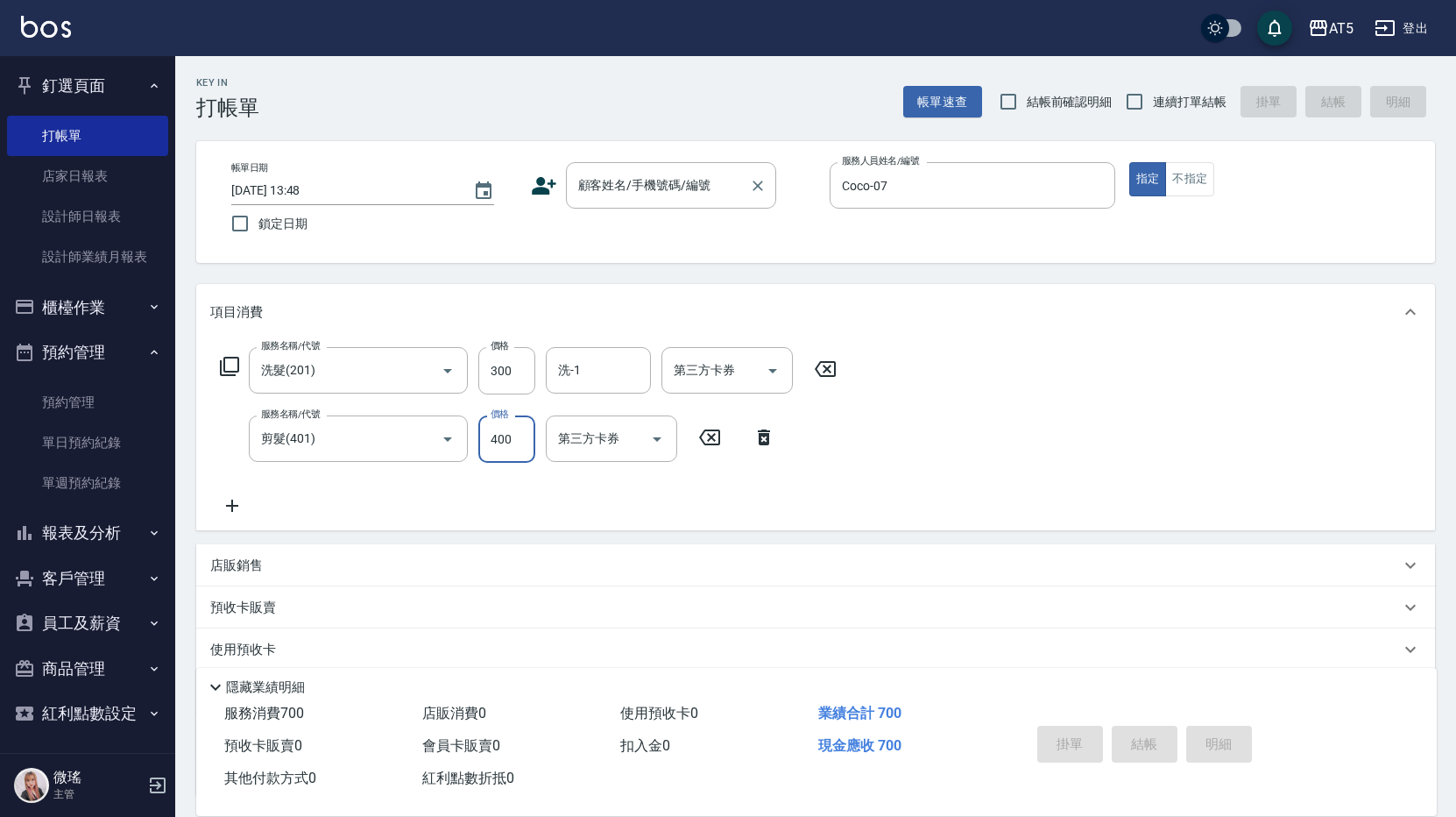
click at [624, 190] on input "顧客姓名/手機號碼/編號" at bounding box center [657, 185] width 168 height 31
click at [638, 204] on div "顧客姓名/手機號碼/編號" at bounding box center [671, 185] width 210 height 46
click at [644, 191] on input "顧客姓名/手機號碼/編號" at bounding box center [657, 185] width 168 height 31
drag, startPoint x: 487, startPoint y: 196, endPoint x: 665, endPoint y: 168, distance: 180.2
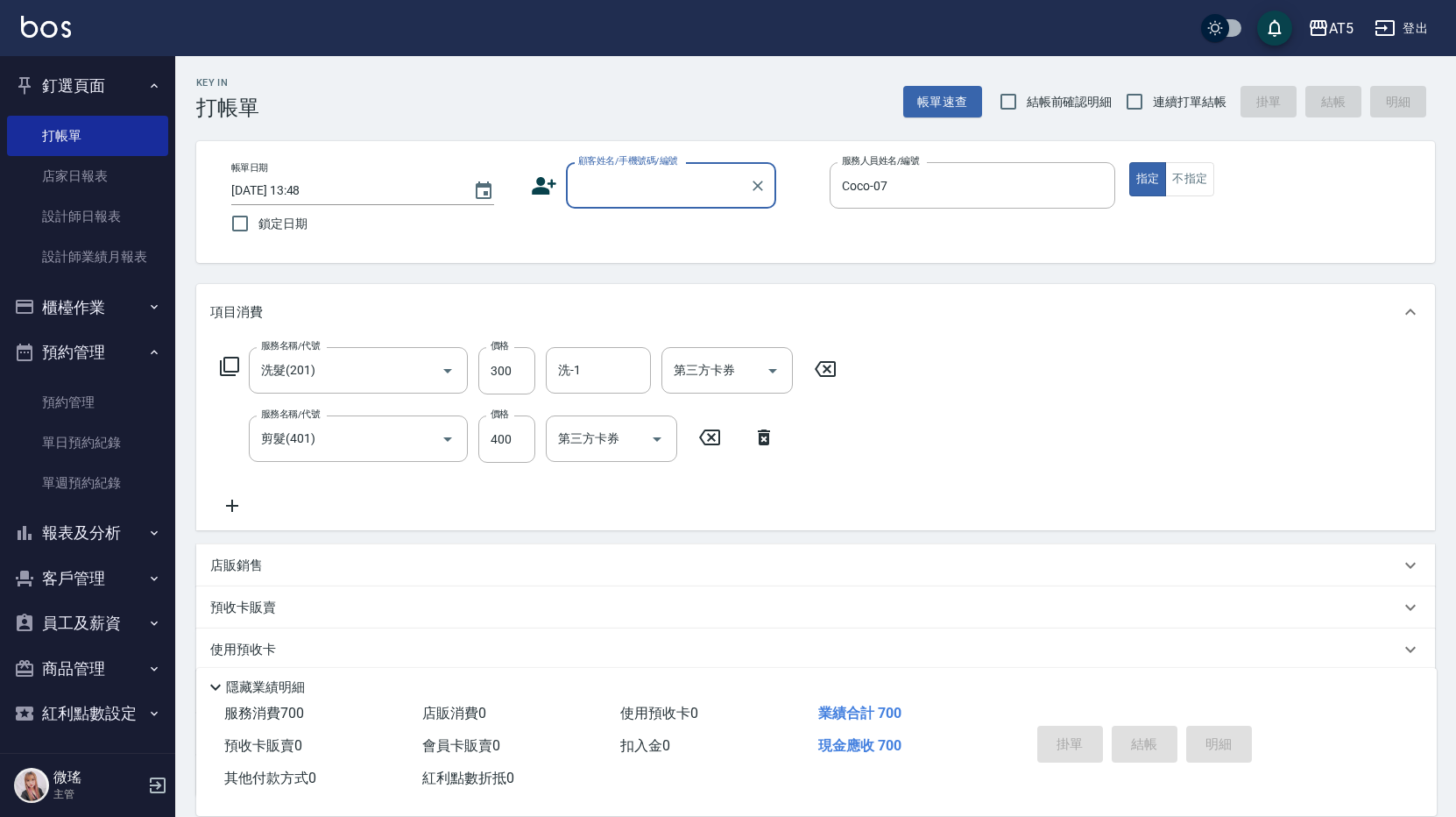
click at [497, 194] on button "Choose date, selected date is 2025-09-17" at bounding box center [483, 191] width 42 height 42
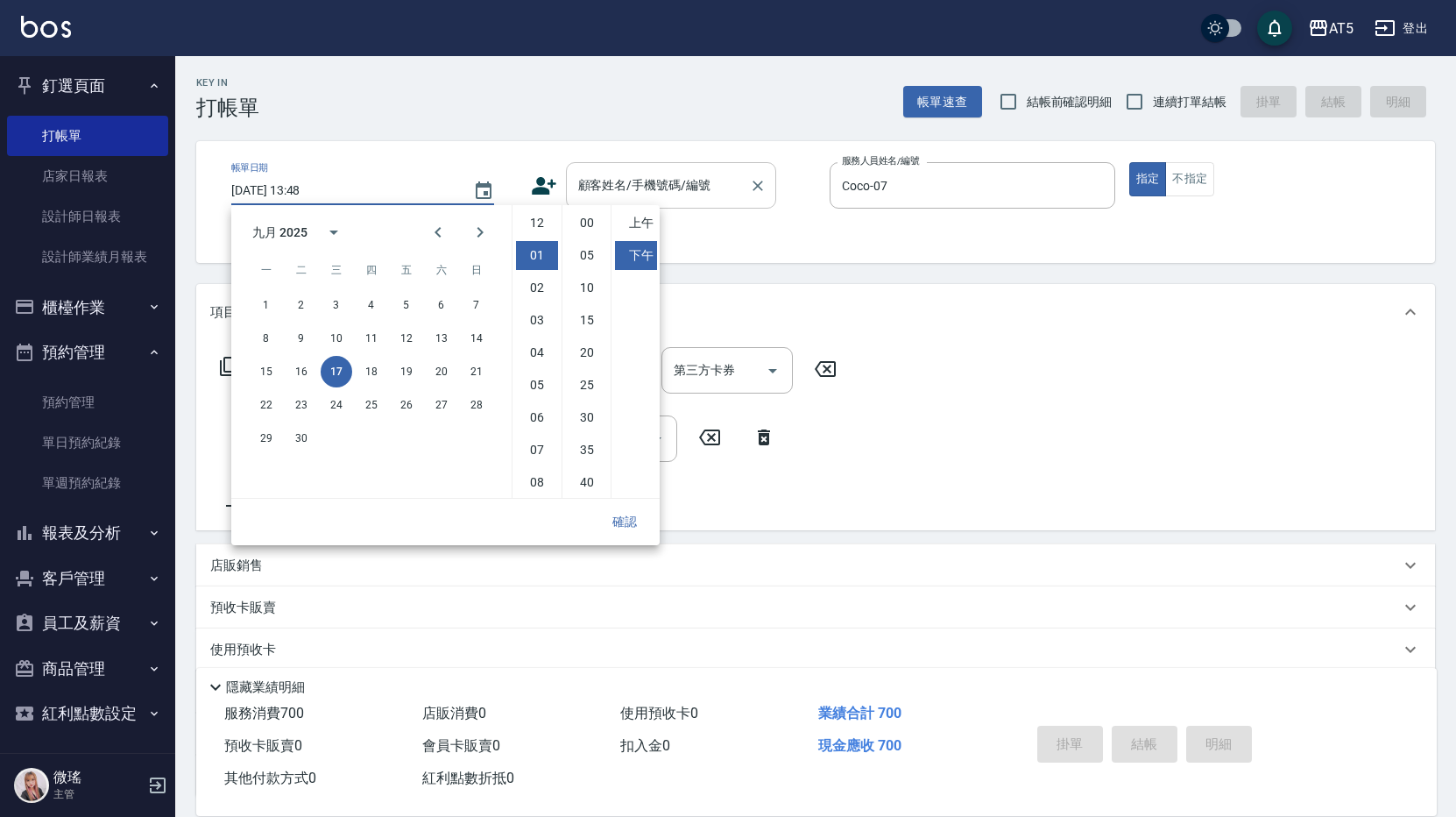
scroll to position [33, 0]
drag, startPoint x: 779, startPoint y: 248, endPoint x: 713, endPoint y: 211, distance: 75.7
click at [776, 242] on div "帳單日期 [DATE] 13:48 鎖定日期 顧客姓名/手機號碼/編號 顧客姓名/手機號碼/編號 服務人員姓名/編號 Coco-07 服務人員姓名/編號 指定…" at bounding box center [816, 202] width 1239 height 122
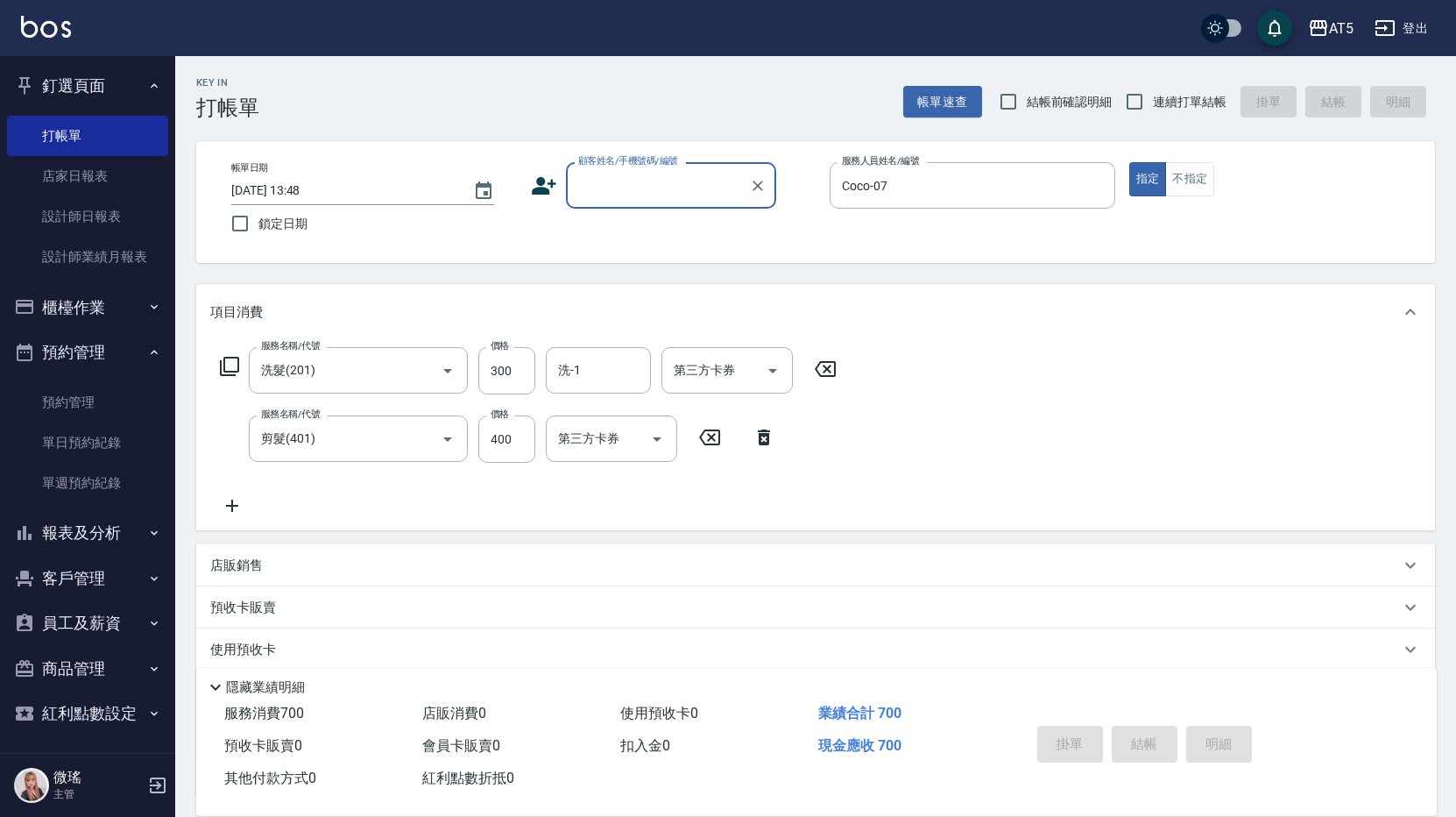
click at [685, 191] on input "顧客姓名/手機號碼/編號" at bounding box center [657, 185] width 168 height 31
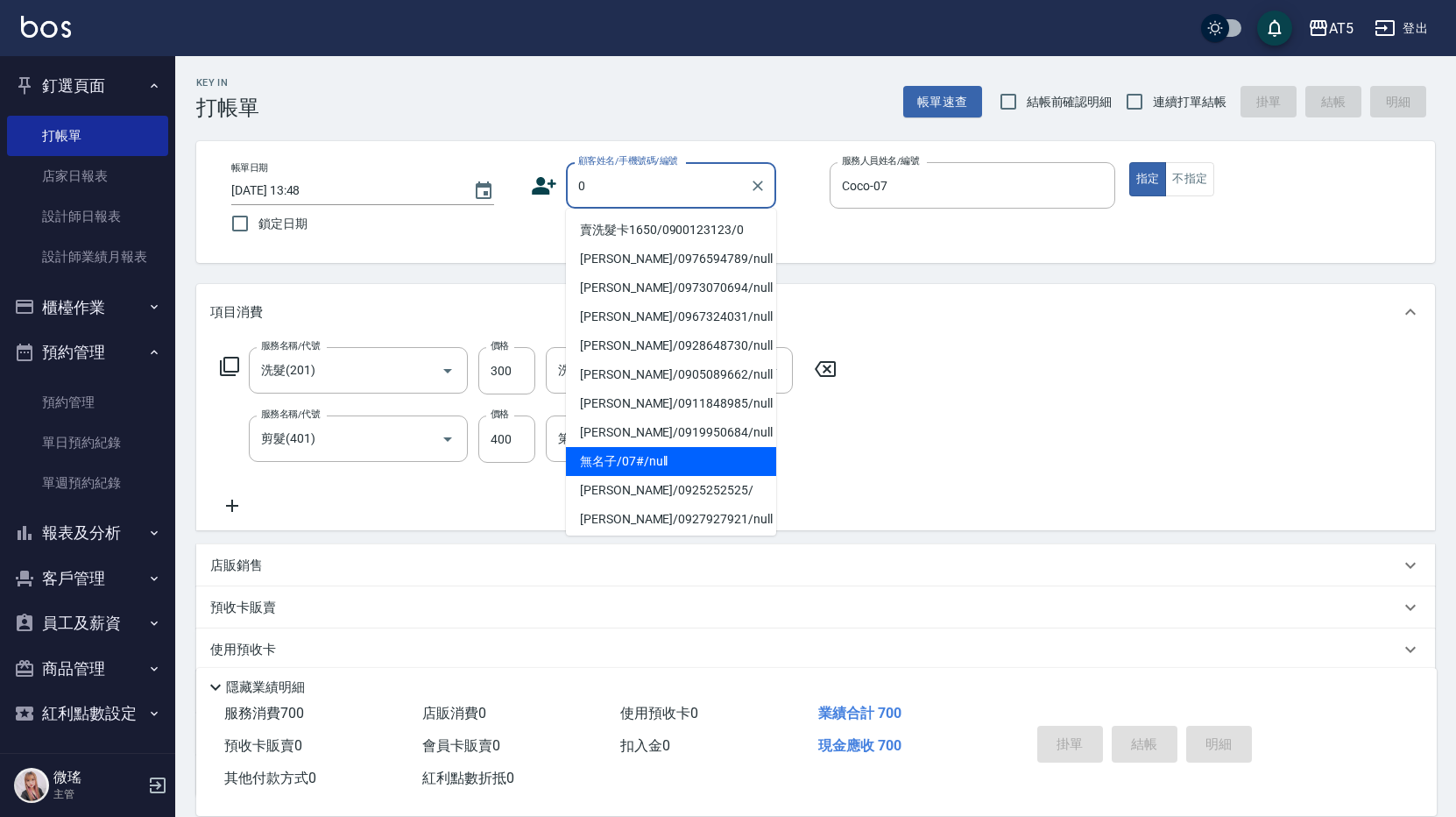
click at [667, 467] on li "無名子/07#/null" at bounding box center [671, 461] width 210 height 29
type input "無名子/07#/null"
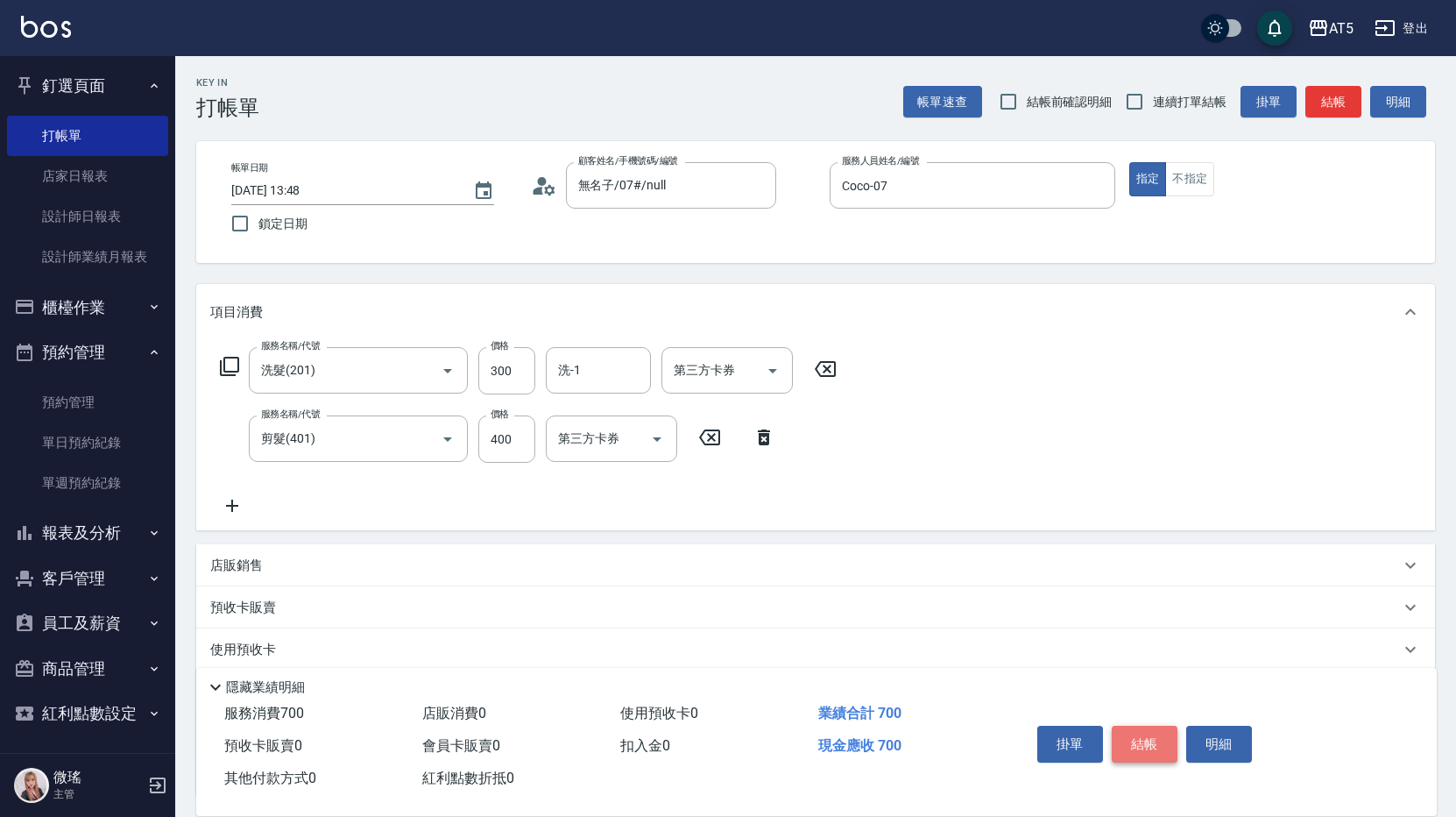
click at [1142, 739] on button "結帳" at bounding box center [1144, 744] width 66 height 37
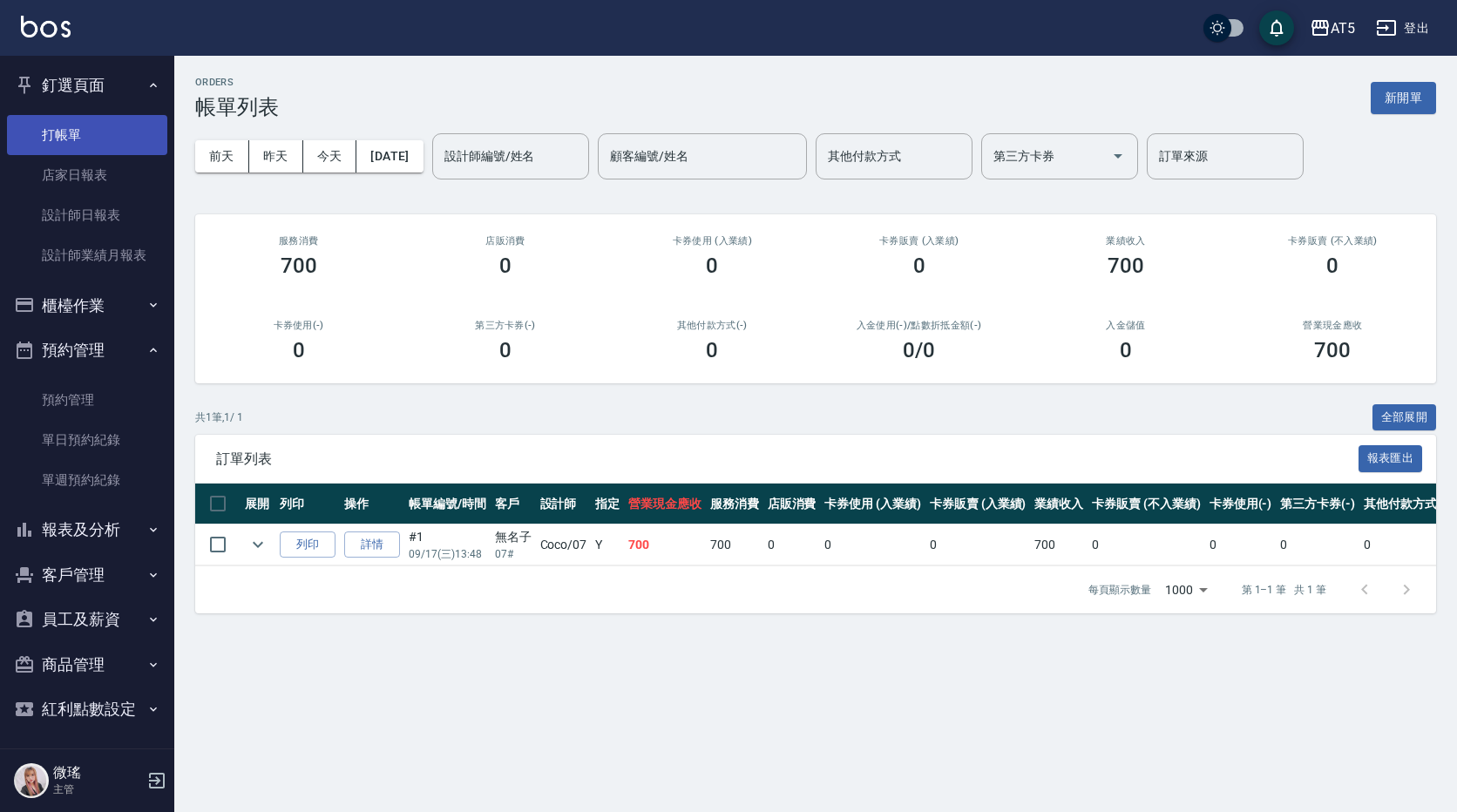
click at [101, 125] on link "打帳單" at bounding box center [87, 134] width 161 height 40
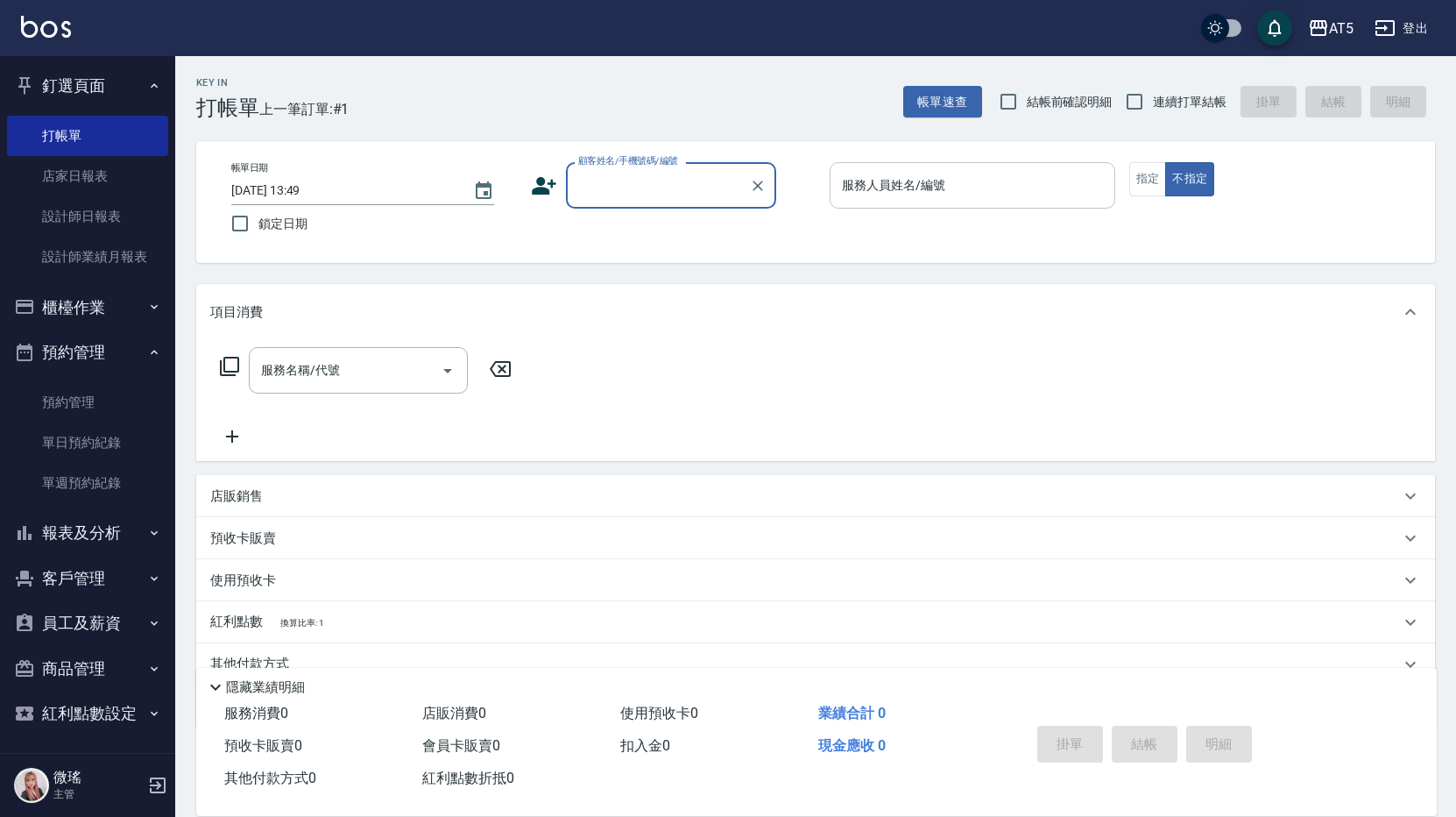
click at [902, 187] on input "服務人員姓名/編號" at bounding box center [972, 185] width 269 height 31
